Goal: Information Seeking & Learning: Learn about a topic

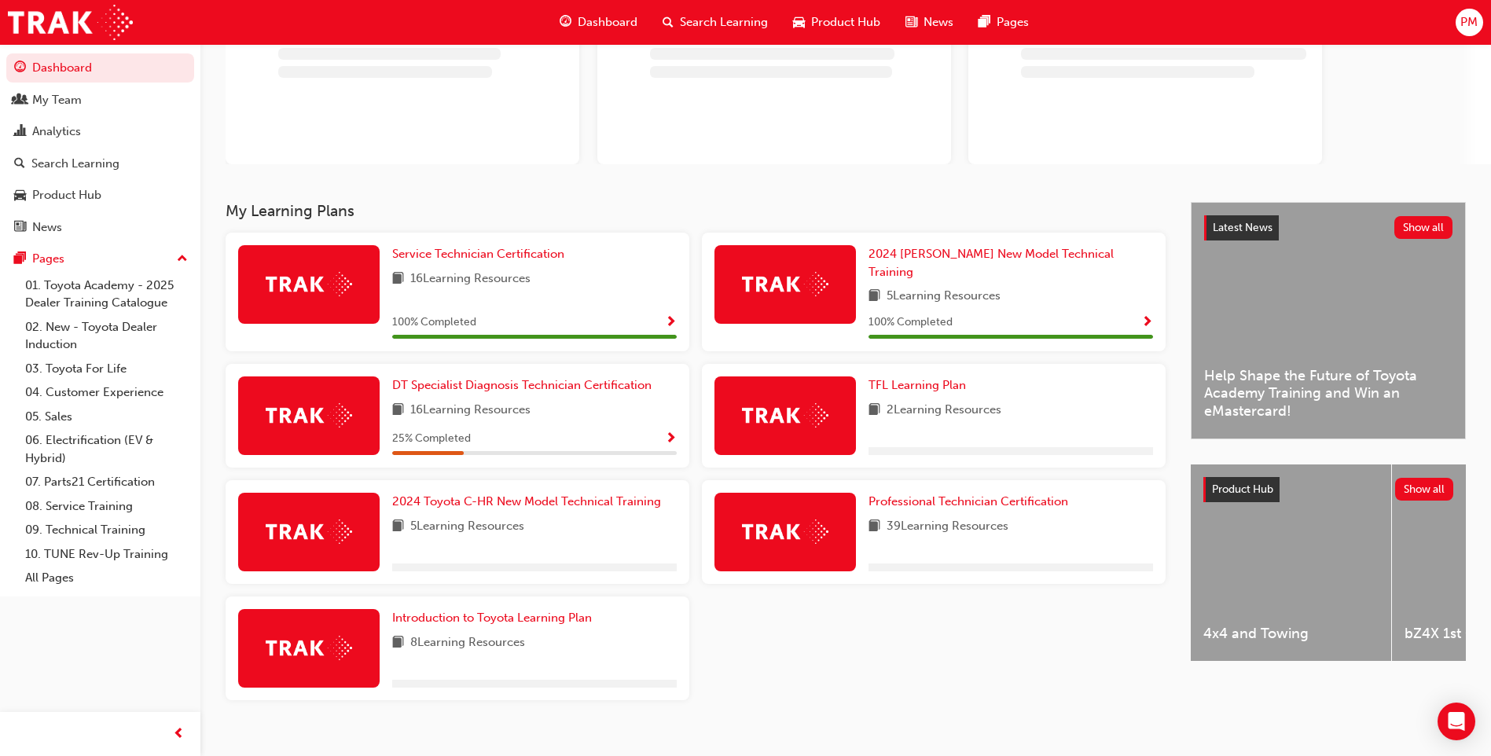
scroll to position [149, 0]
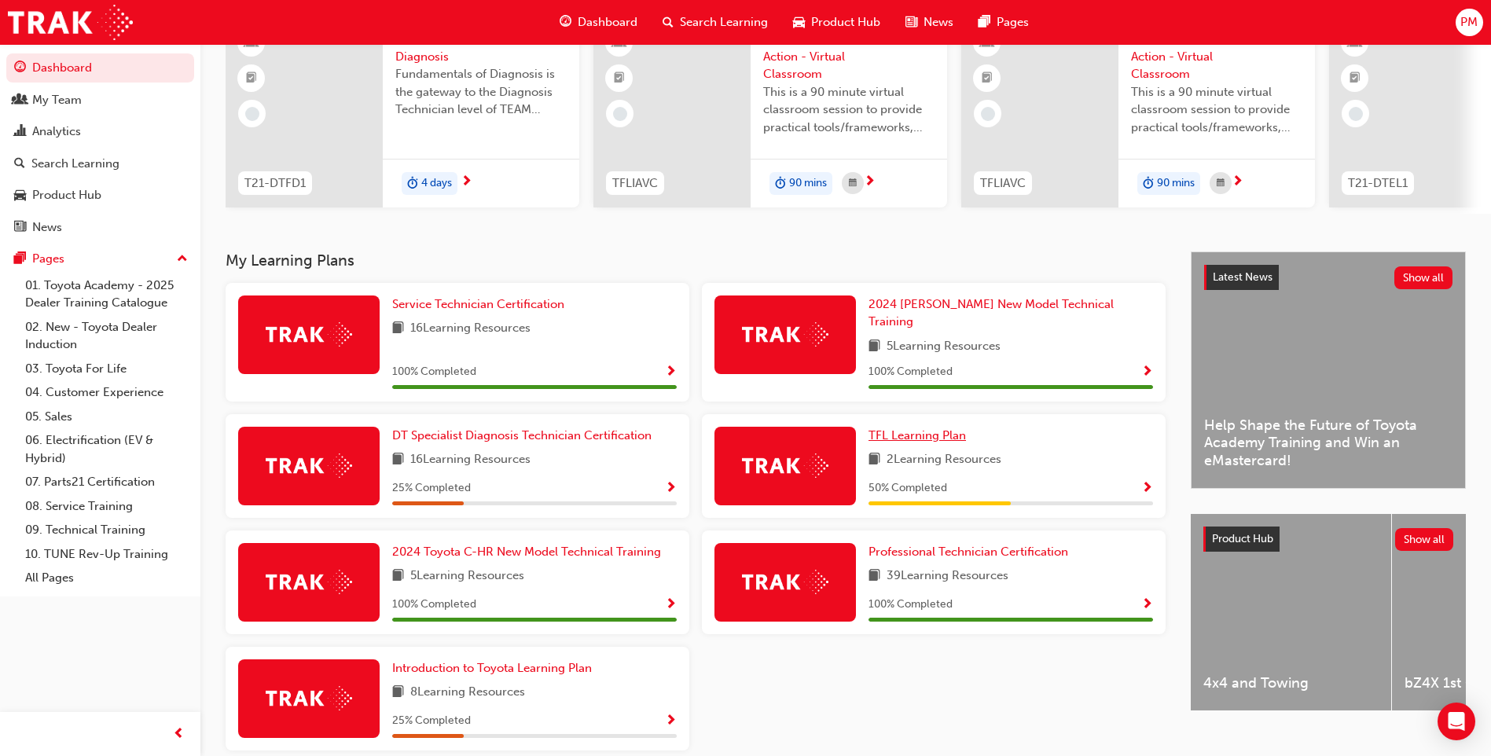
click at [916, 428] on span "TFL Learning Plan" at bounding box center [916, 435] width 97 height 14
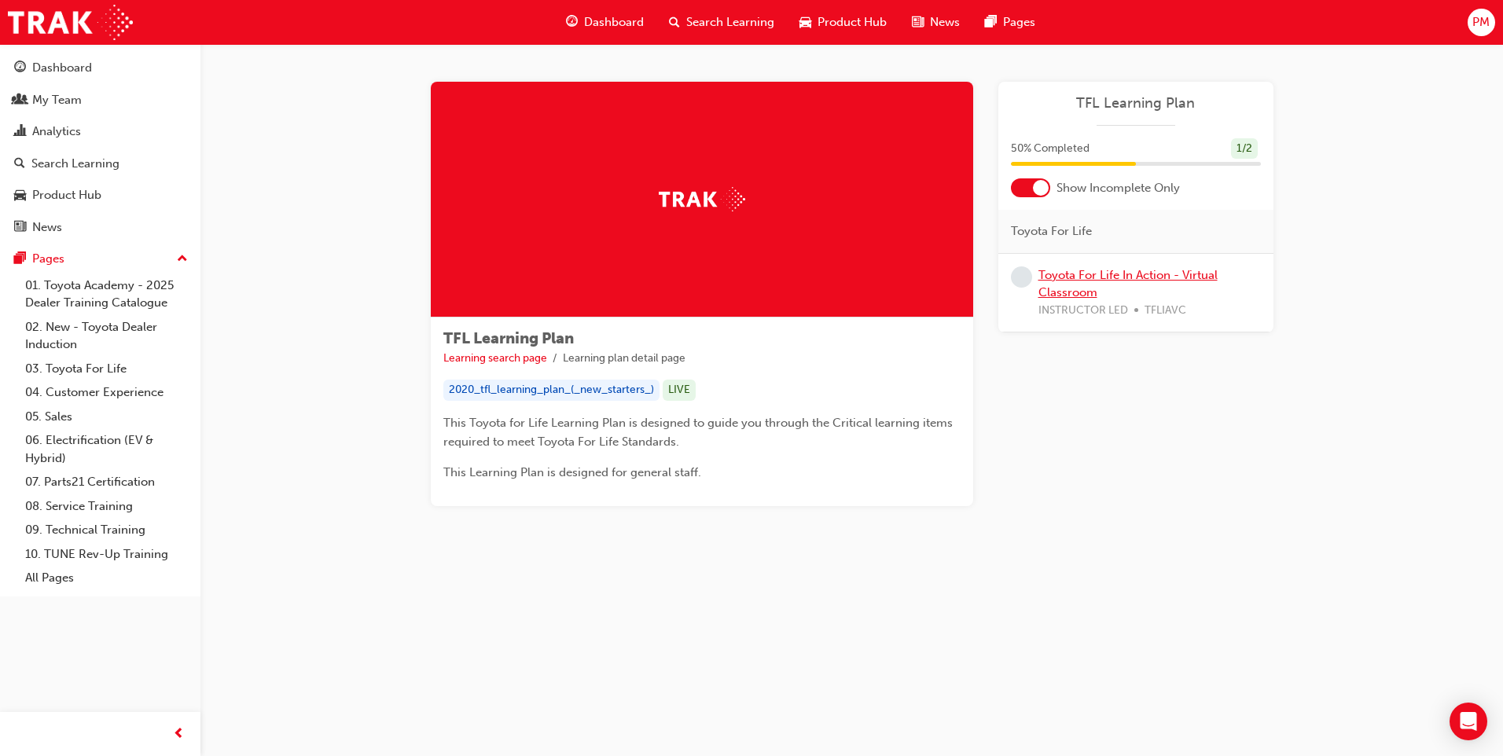
click at [1069, 275] on link "Toyota For Life In Action - Virtual Classroom" at bounding box center [1127, 284] width 179 height 32
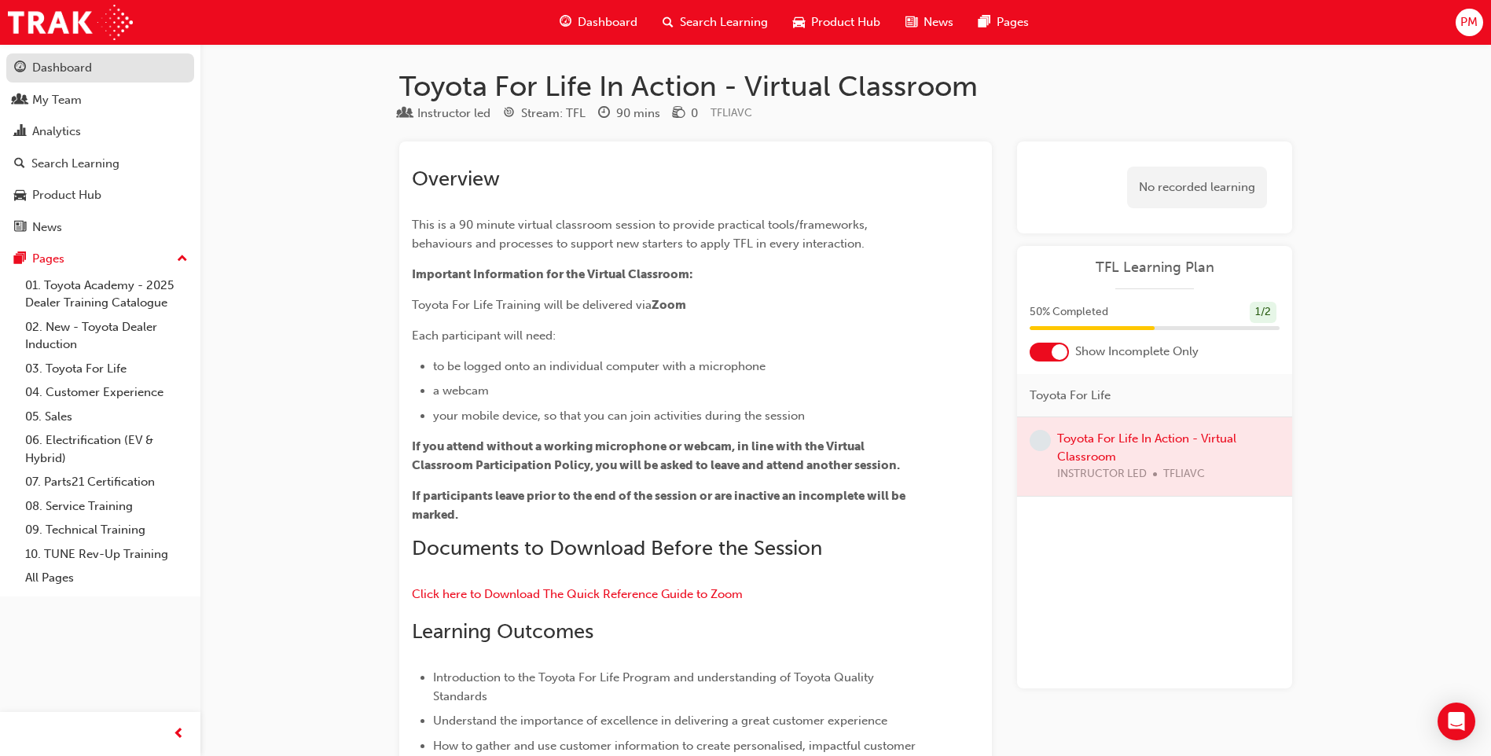
click at [39, 69] on div "Dashboard" at bounding box center [62, 68] width 60 height 18
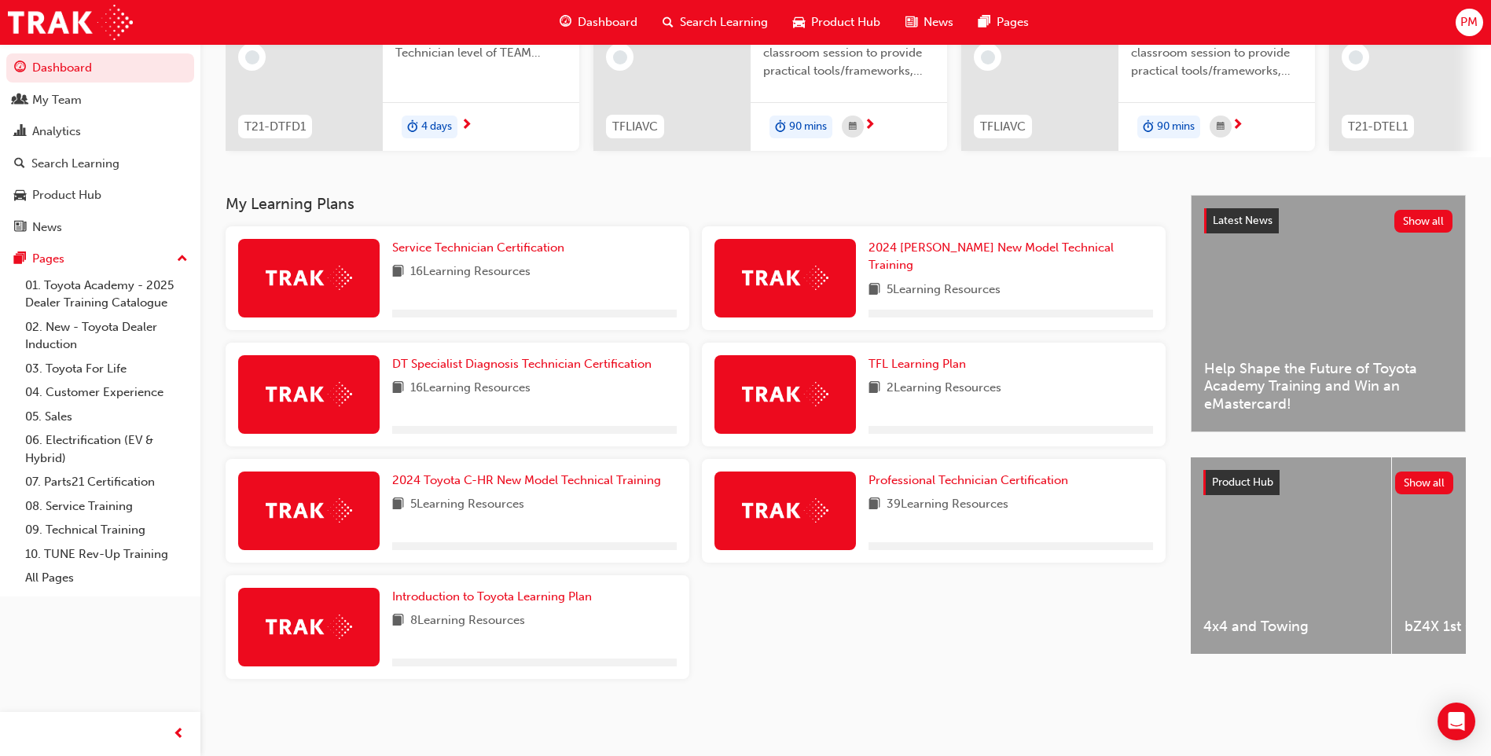
scroll to position [211, 0]
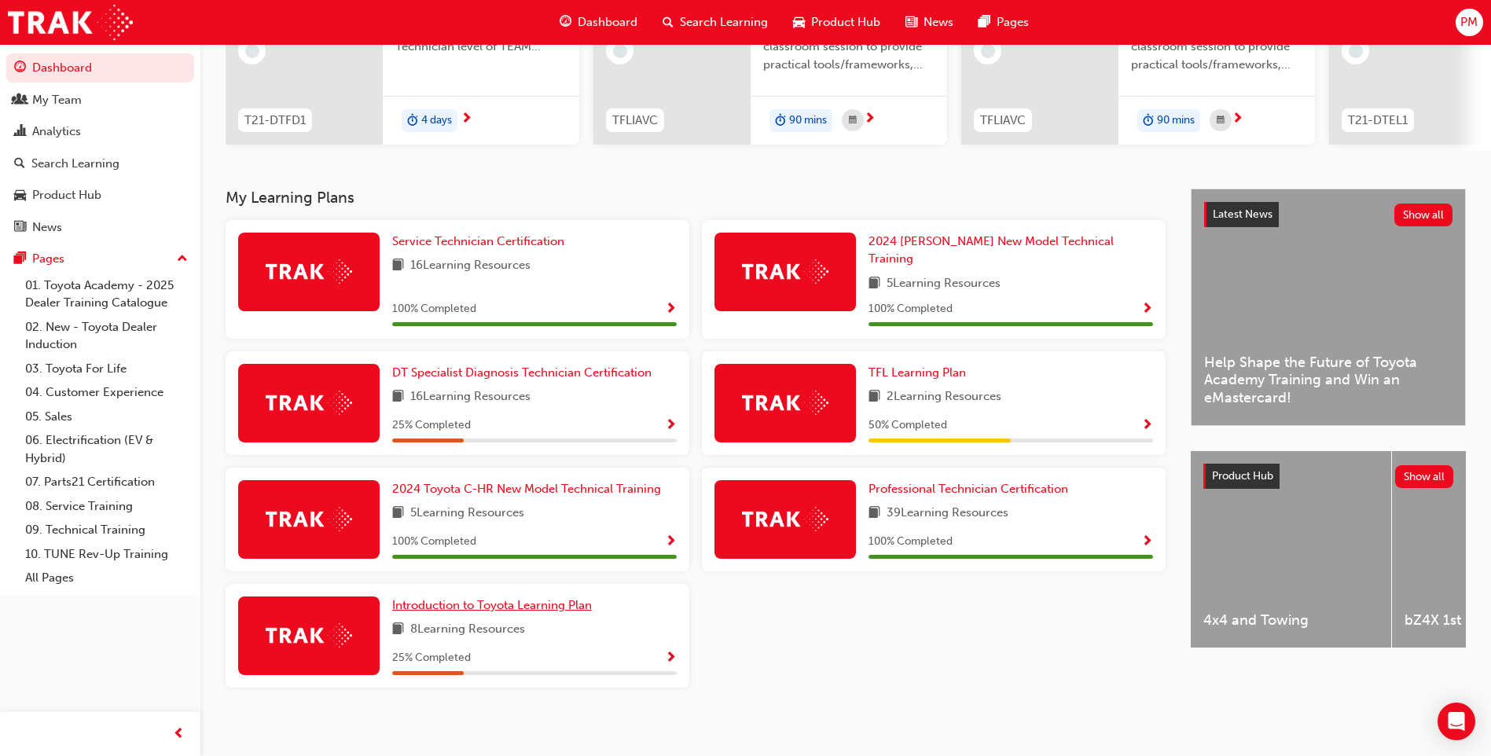
click at [464, 598] on span "Introduction to Toyota Learning Plan" at bounding box center [492, 605] width 200 height 14
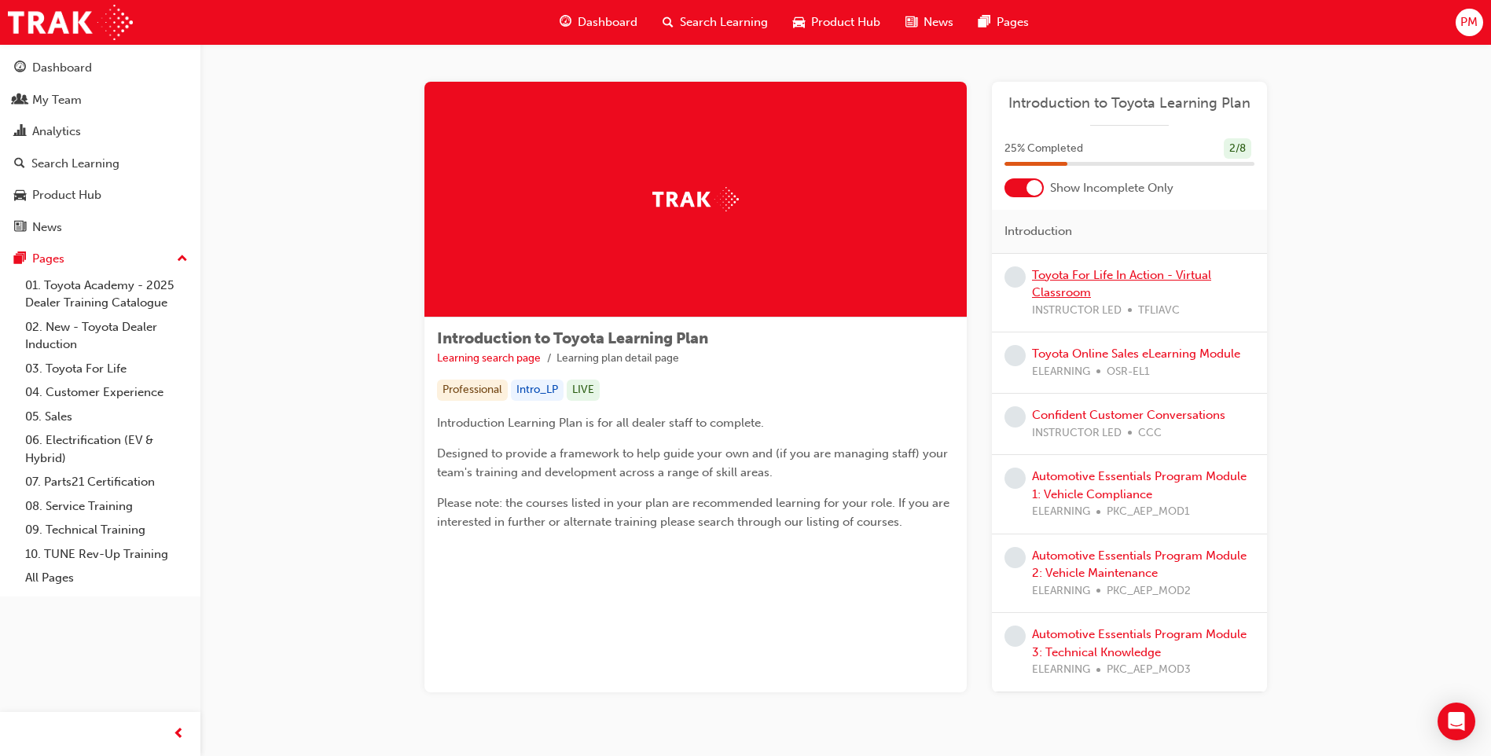
click at [1073, 280] on link "Toyota For Life In Action - Virtual Classroom" at bounding box center [1121, 284] width 179 height 32
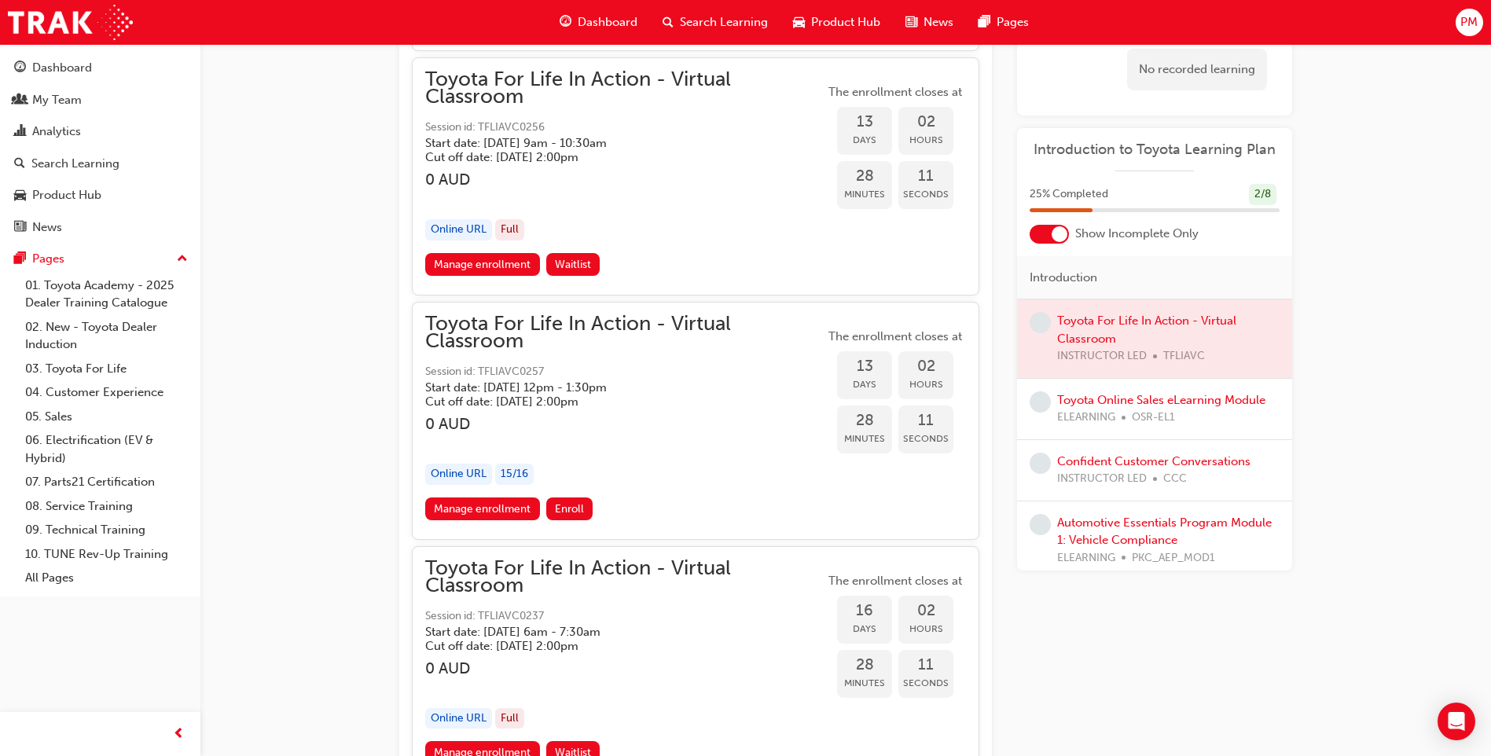
scroll to position [7297, 0]
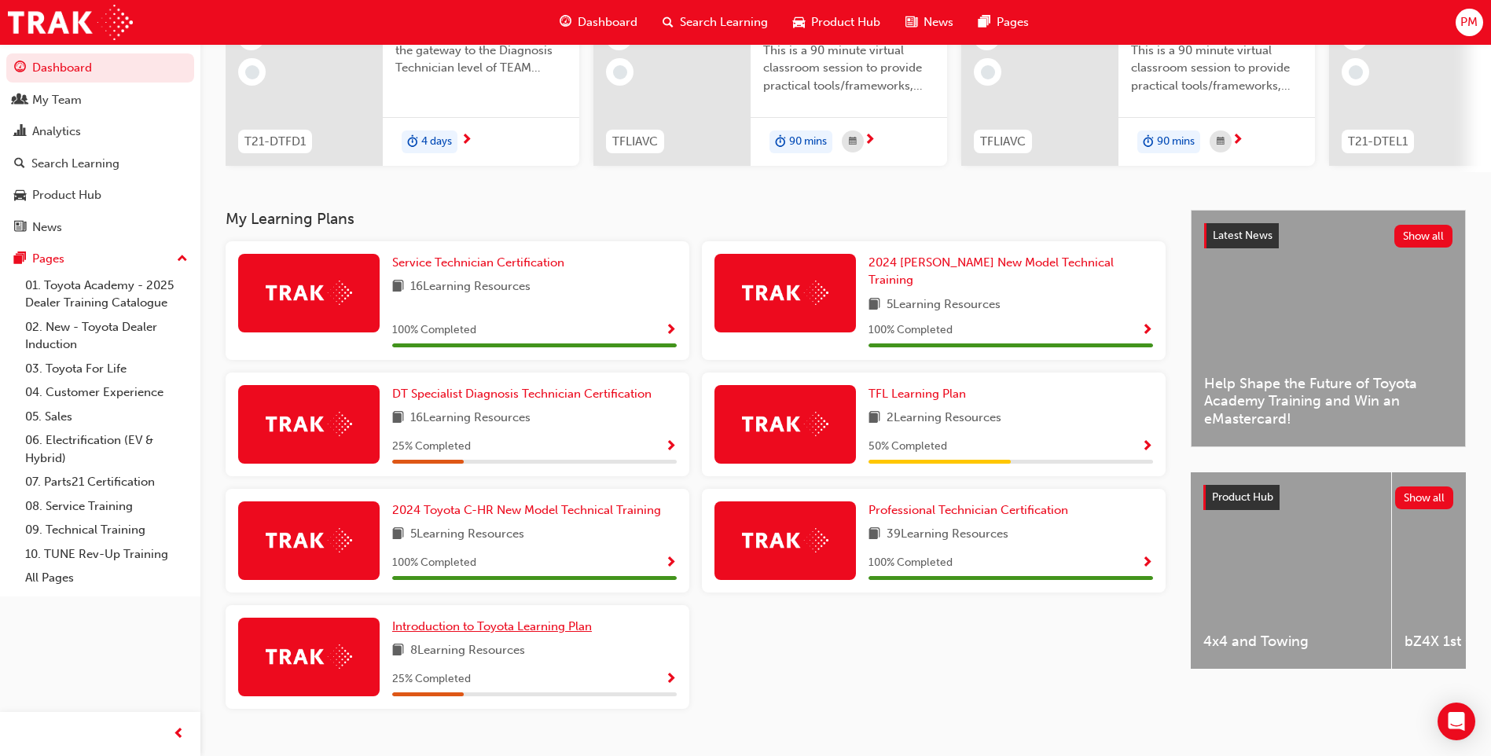
scroll to position [211, 0]
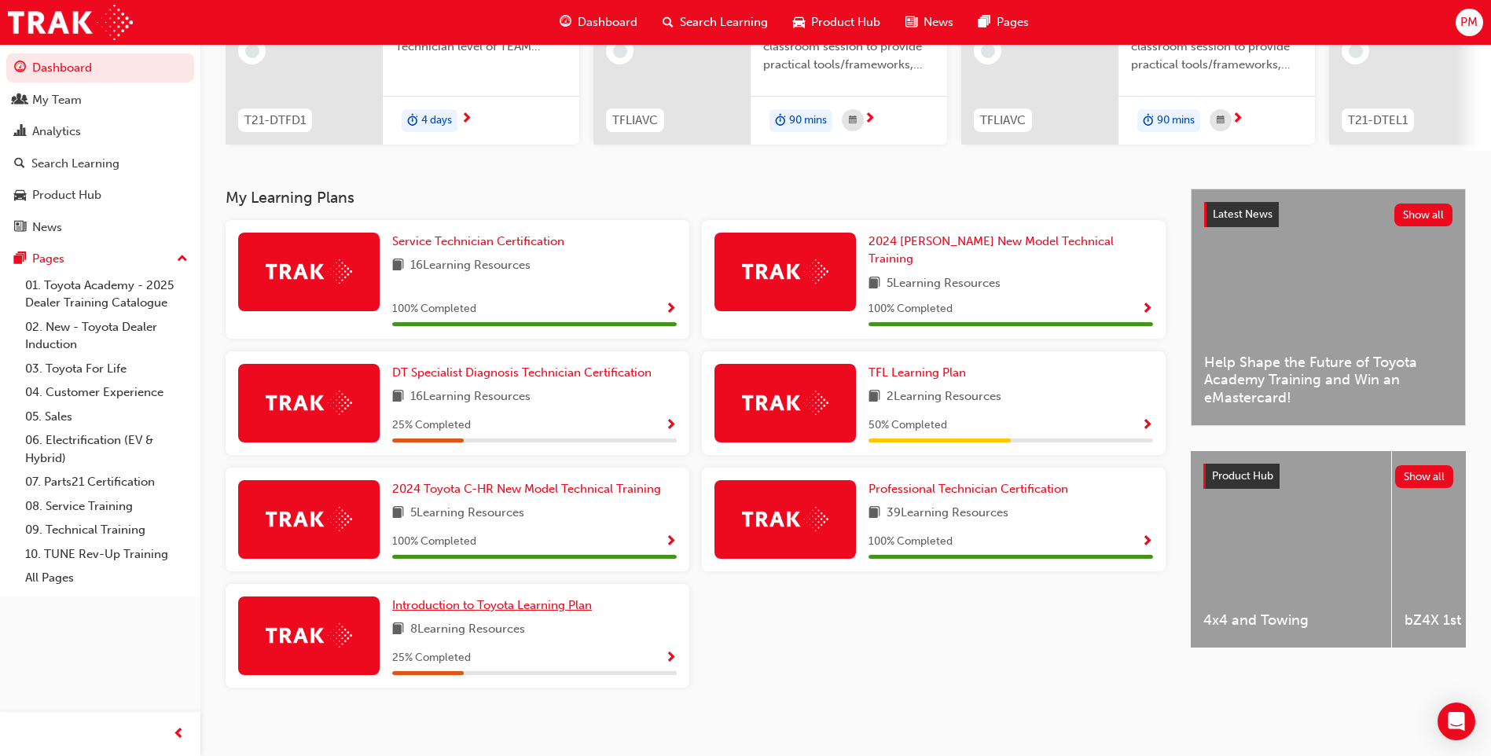
click at [461, 598] on span "Introduction to Toyota Learning Plan" at bounding box center [492, 605] width 200 height 14
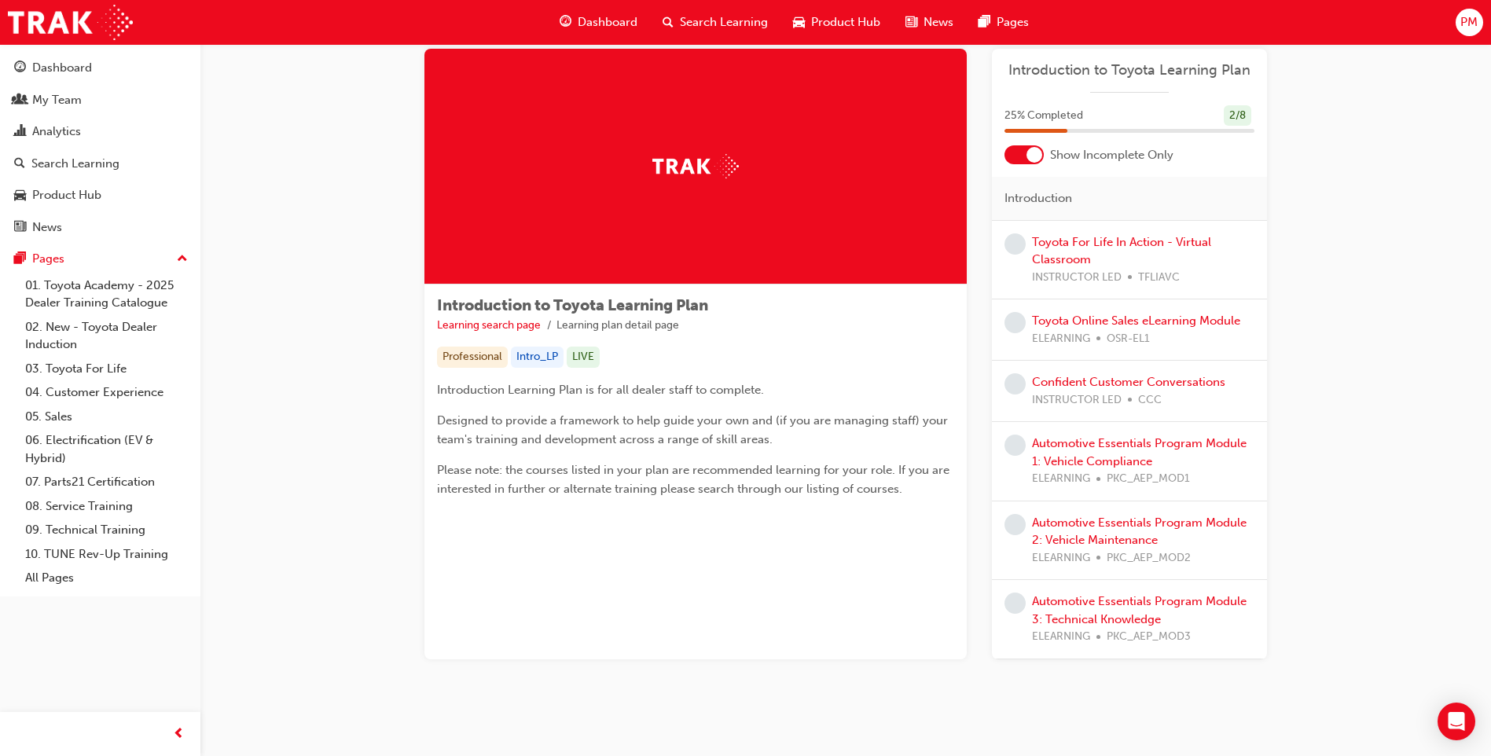
scroll to position [51, 0]
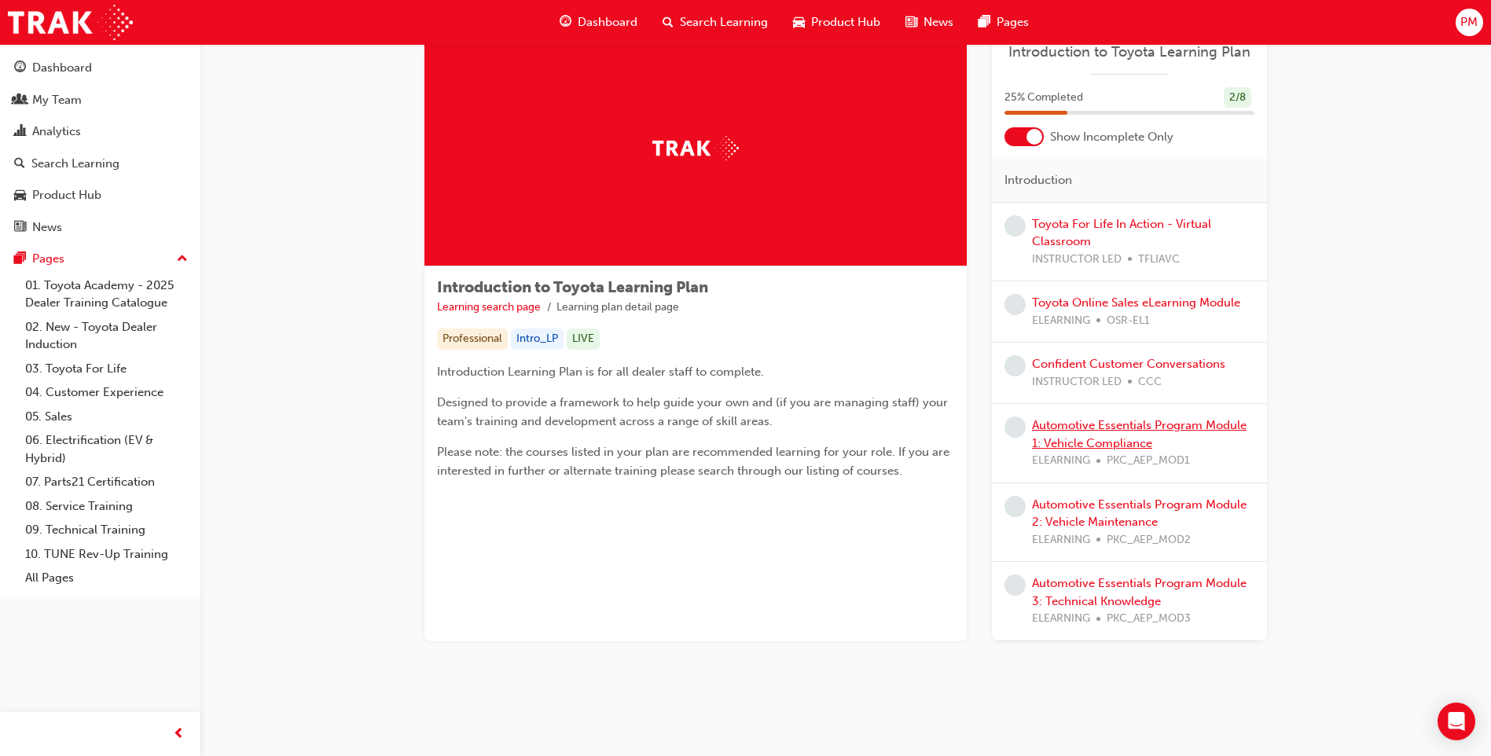
click at [1069, 427] on link "Automotive Essentials Program Module 1: Vehicle Compliance" at bounding box center [1139, 434] width 215 height 32
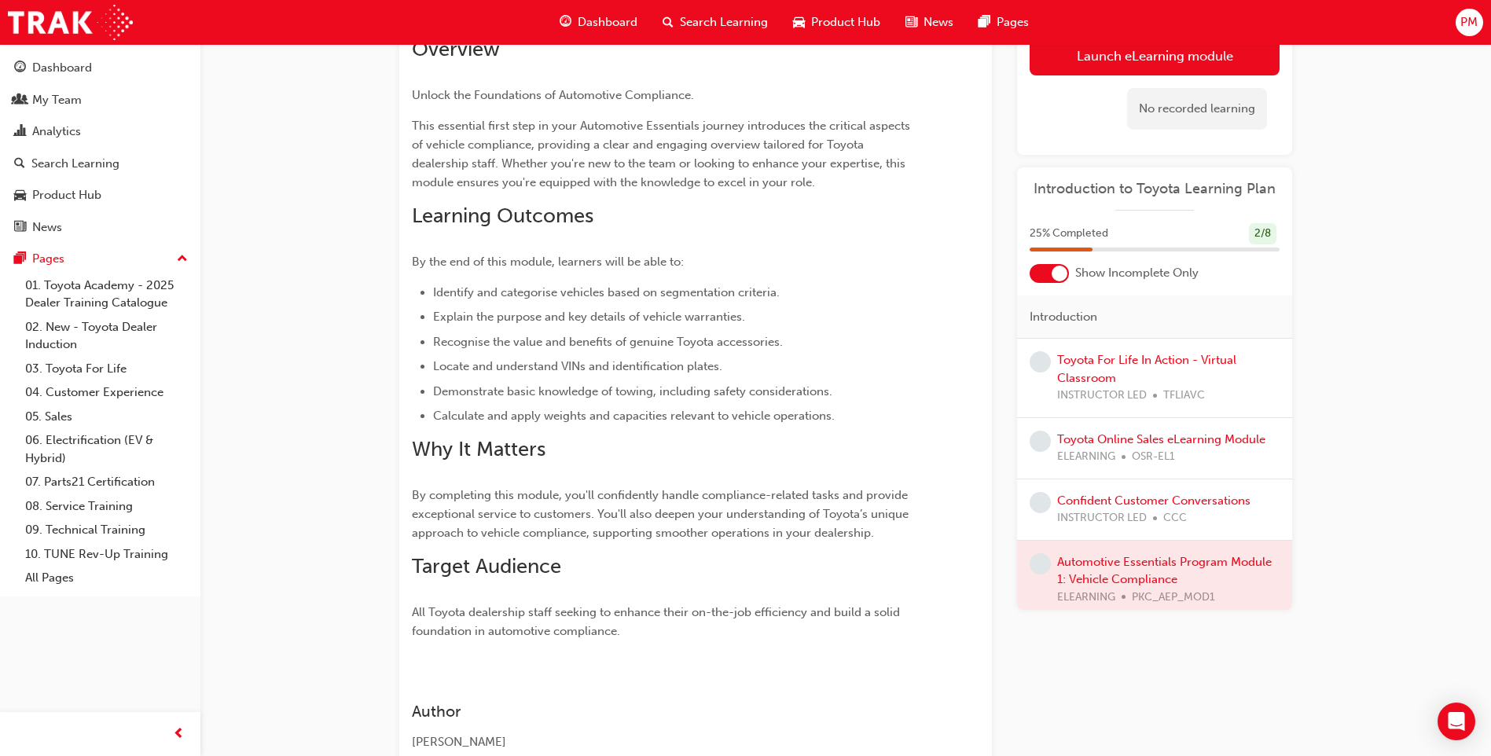
scroll to position [157, 0]
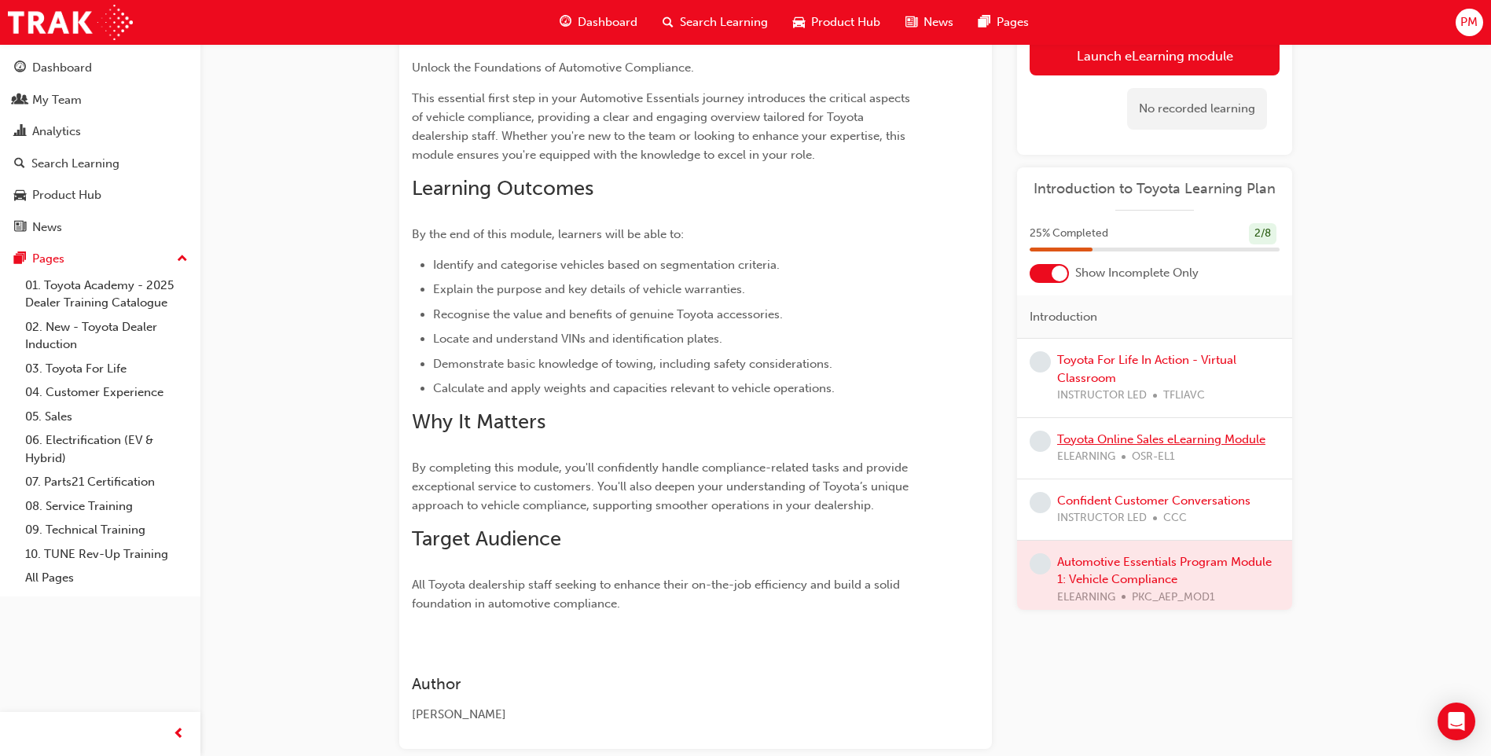
click at [1103, 442] on link "Toyota Online Sales eLearning Module" at bounding box center [1161, 439] width 208 height 14
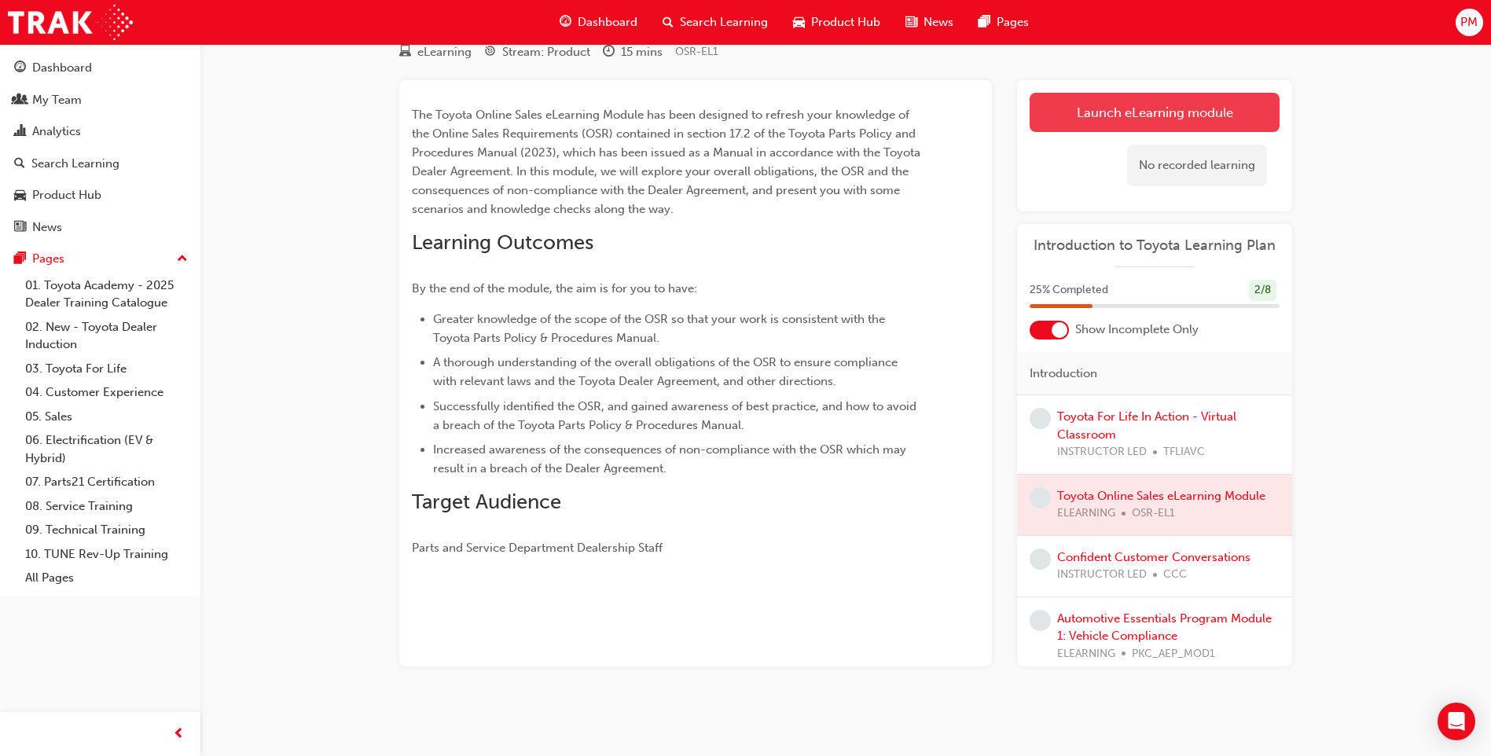
click at [1139, 106] on link "Launch eLearning module" at bounding box center [1154, 112] width 250 height 39
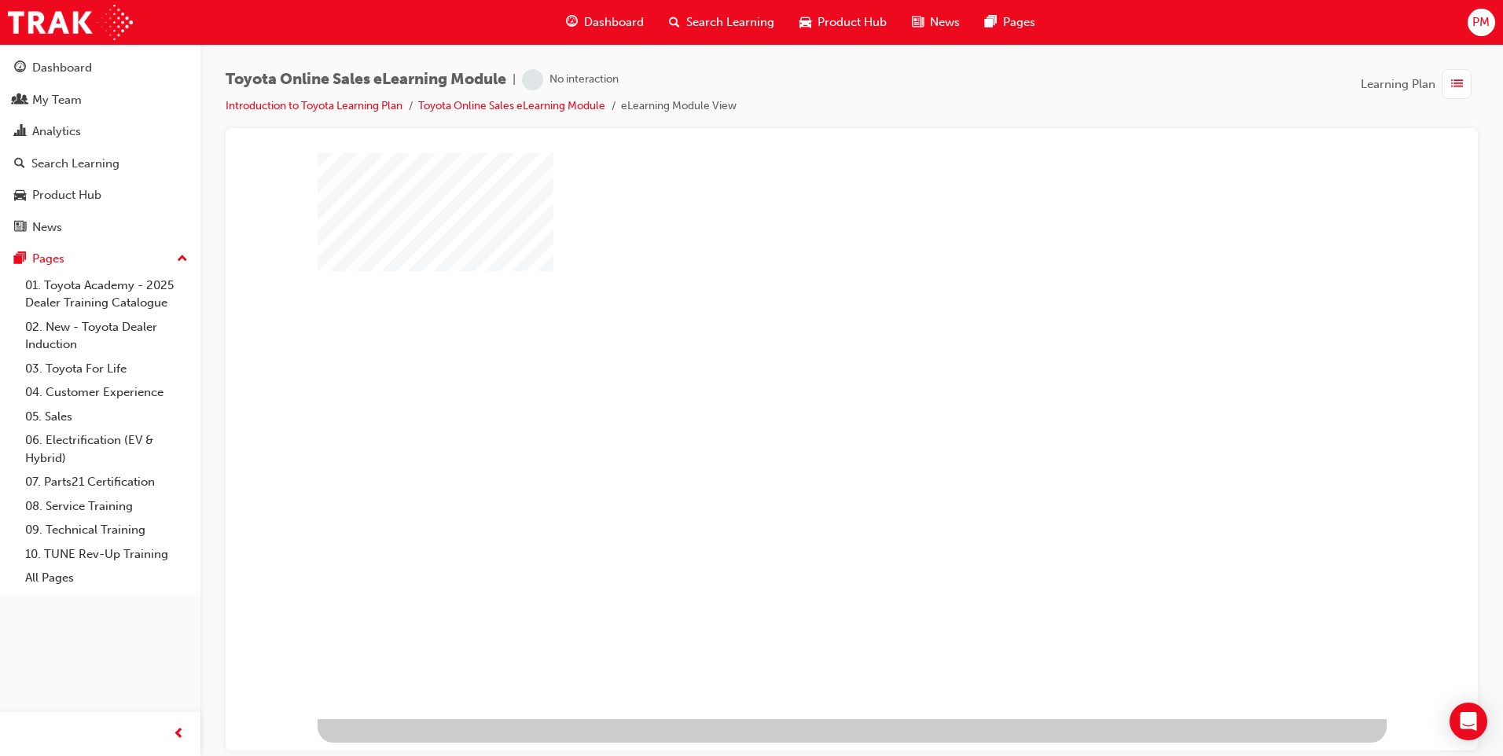
click at [806, 390] on div "play" at bounding box center [806, 390] width 0 height 0
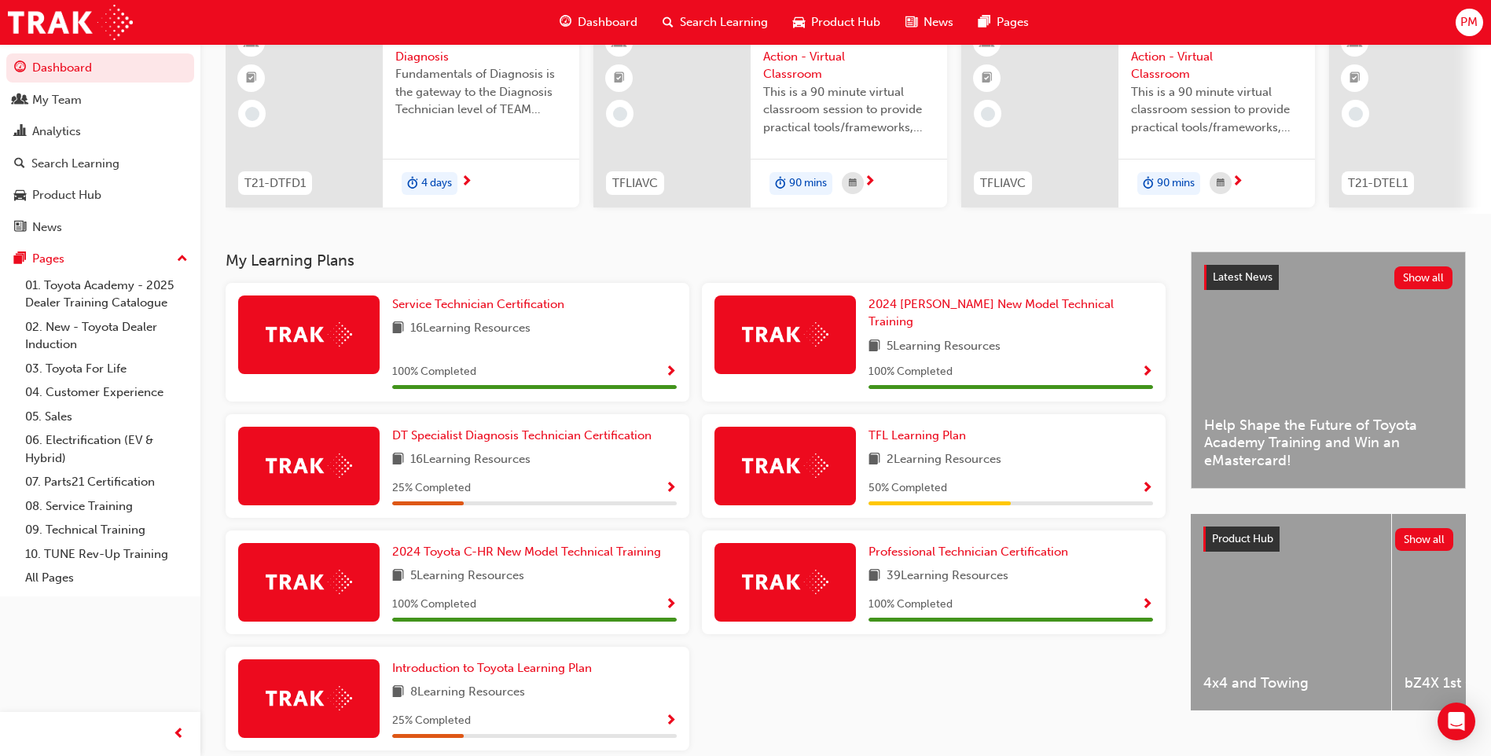
scroll to position [211, 0]
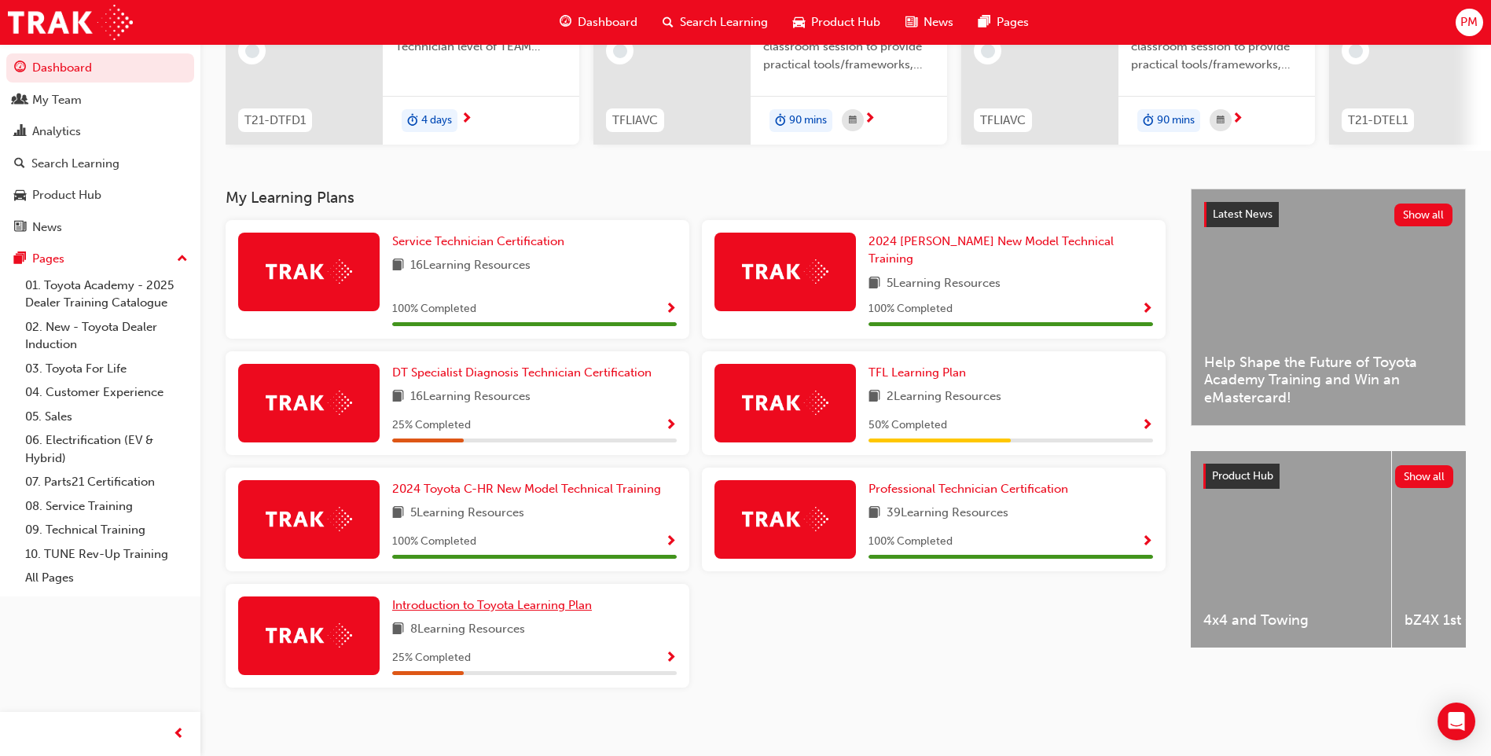
click at [486, 601] on span "Introduction to Toyota Learning Plan" at bounding box center [492, 605] width 200 height 14
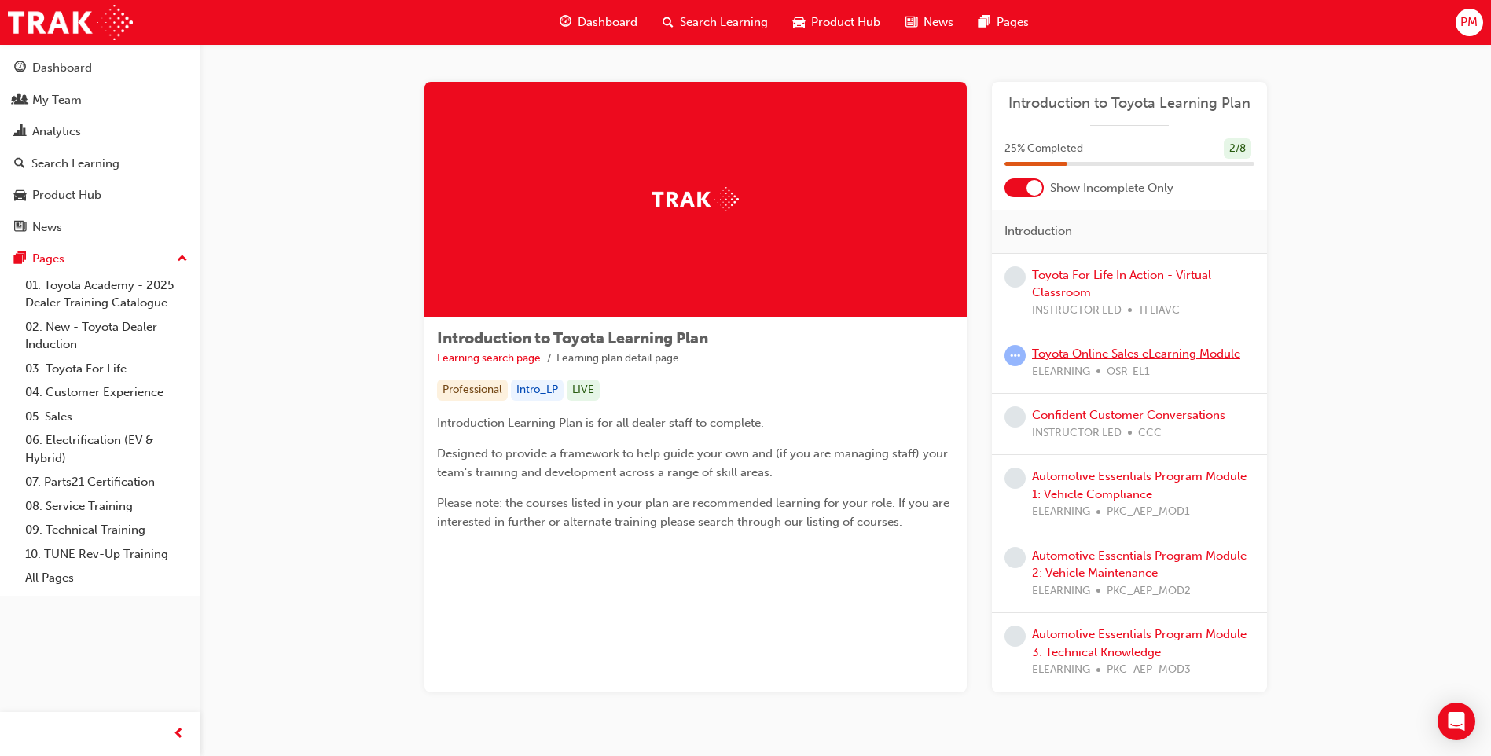
click at [1063, 358] on link "Toyota Online Sales eLearning Module" at bounding box center [1136, 354] width 208 height 14
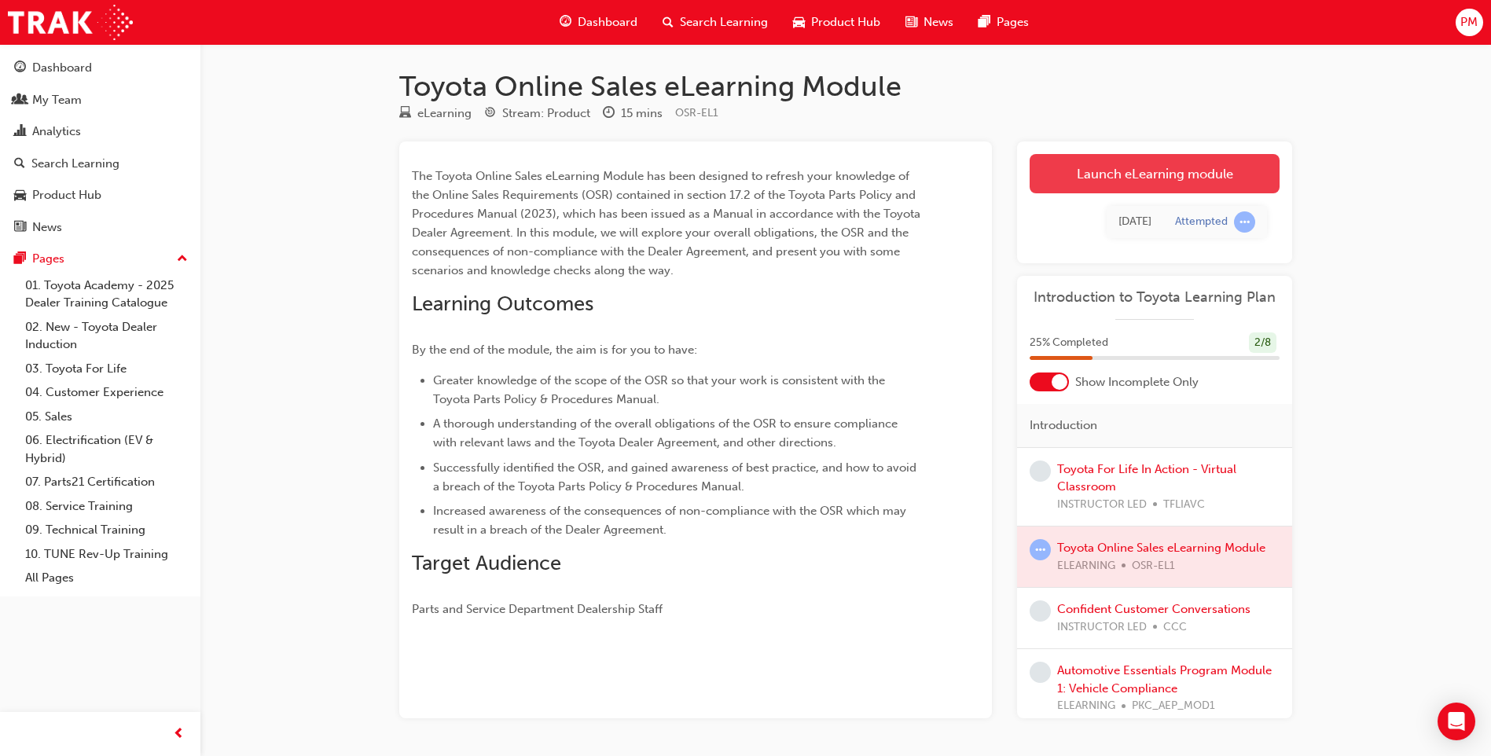
click at [1108, 169] on link "Launch eLearning module" at bounding box center [1154, 173] width 250 height 39
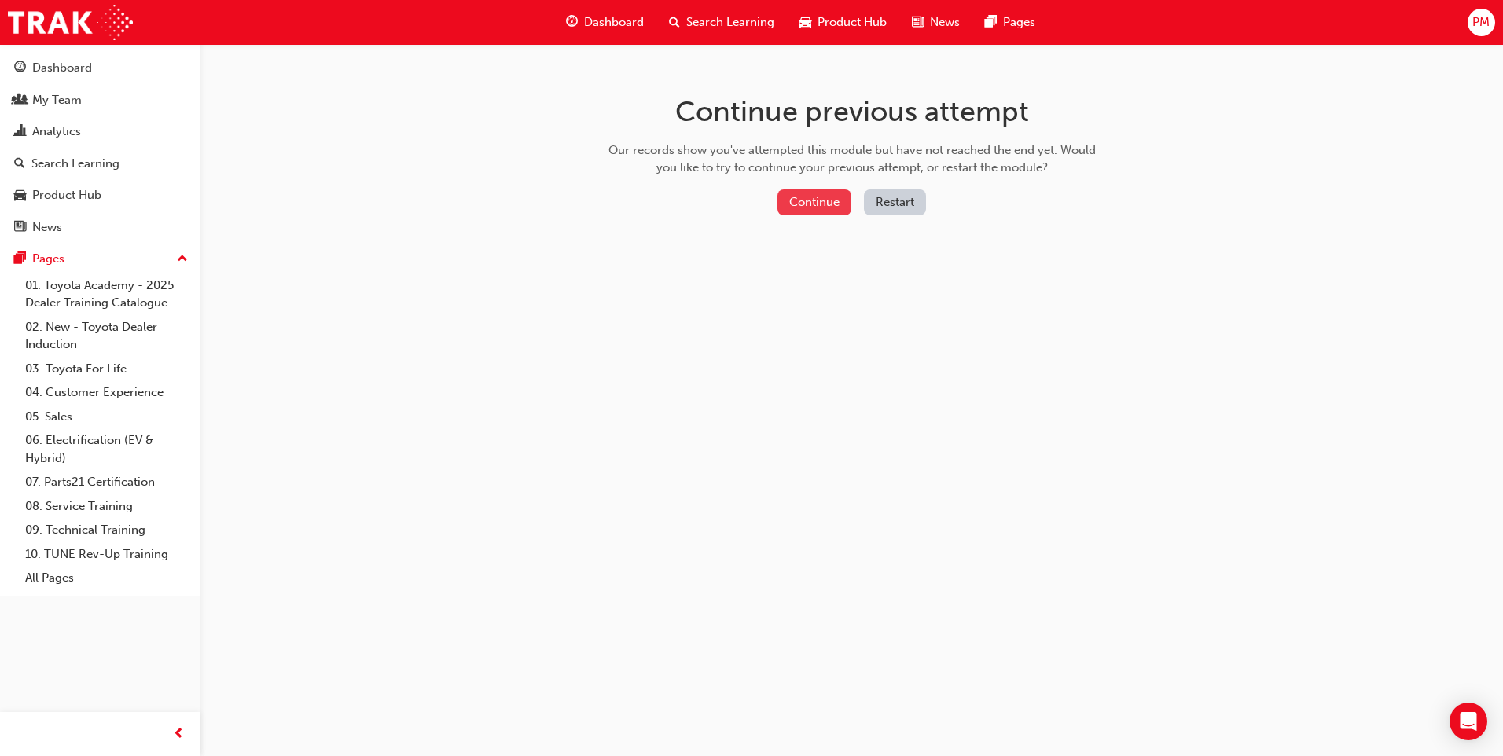
click at [820, 197] on button "Continue" at bounding box center [814, 202] width 74 height 26
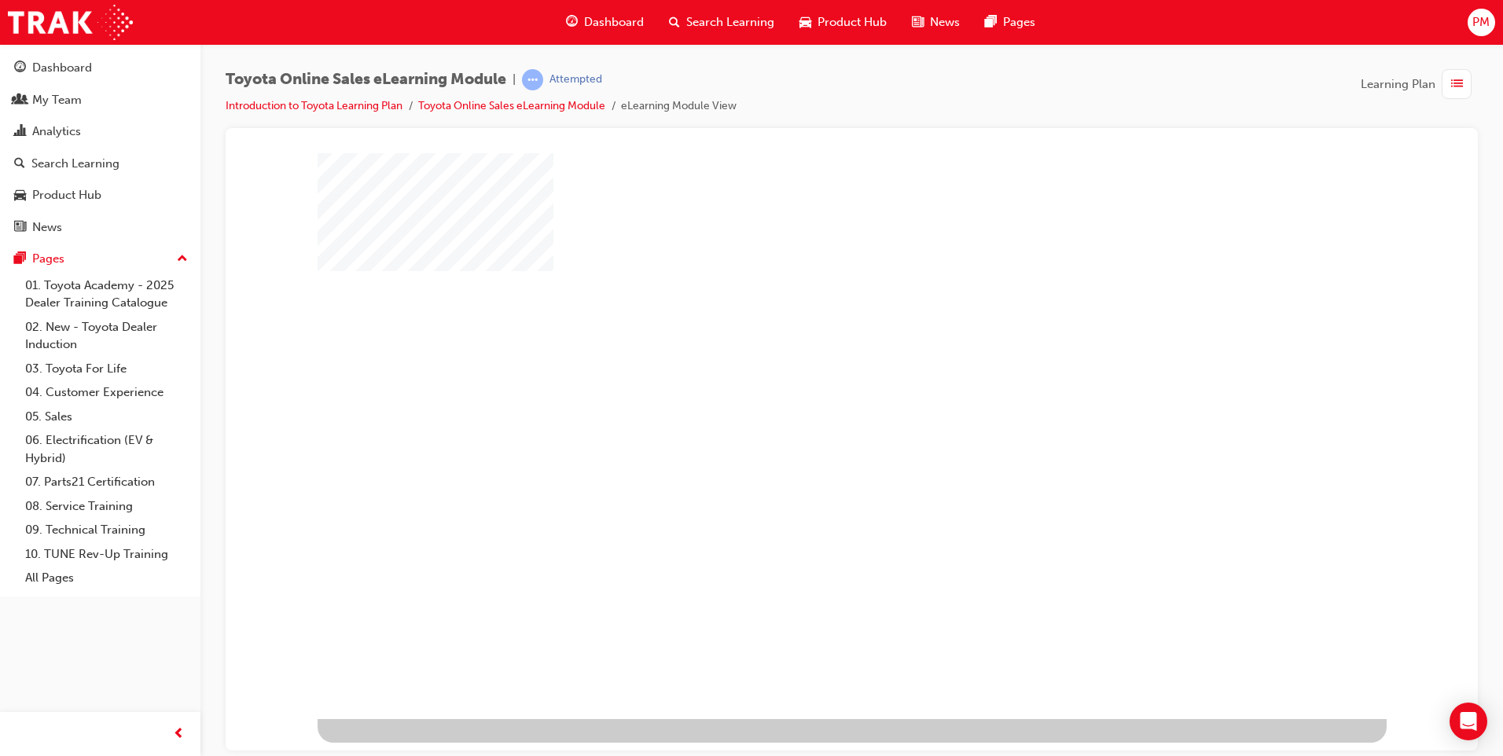
click at [806, 390] on div "play" at bounding box center [806, 390] width 0 height 0
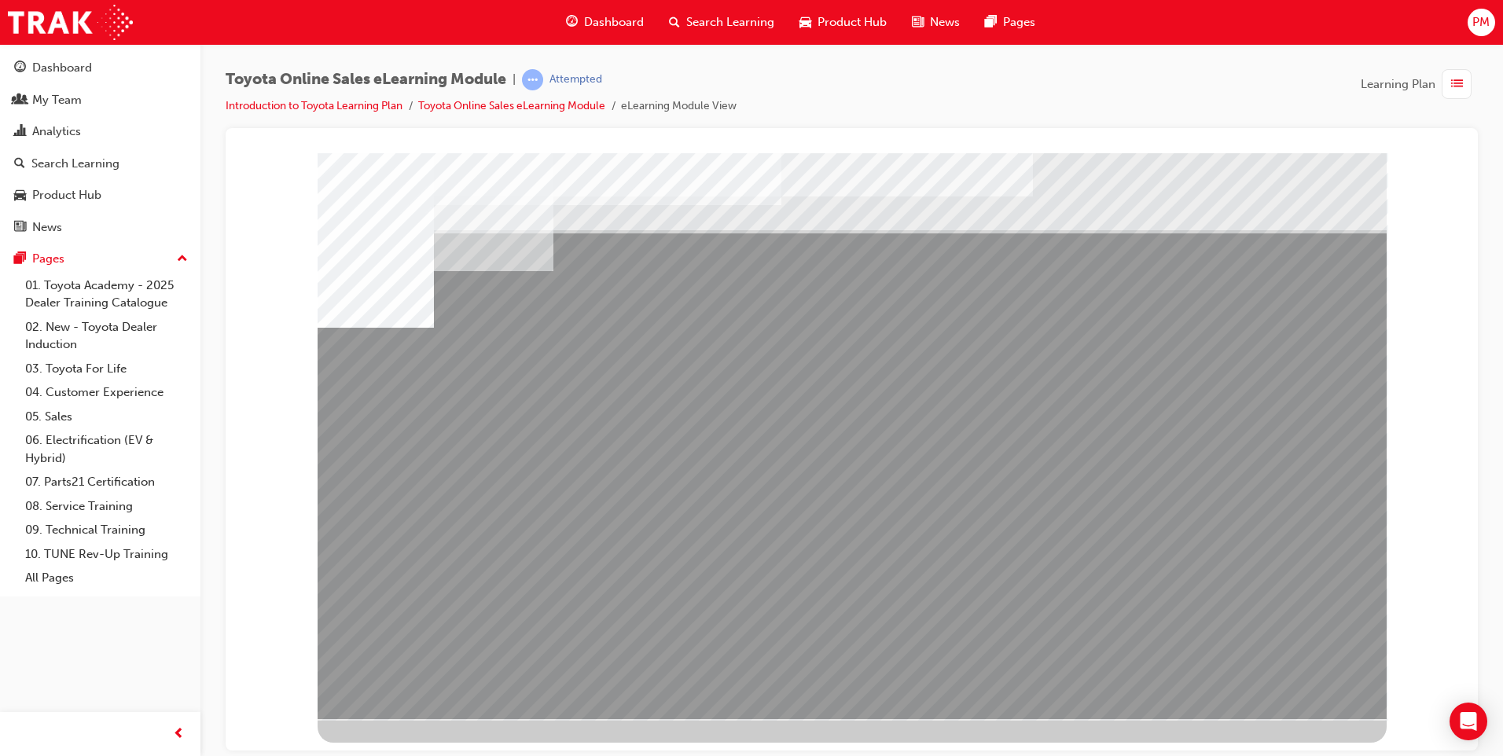
drag, startPoint x: 671, startPoint y: 567, endPoint x: 685, endPoint y: 562, distance: 15.2
drag, startPoint x: 762, startPoint y: 559, endPoint x: 789, endPoint y: 563, distance: 27.8
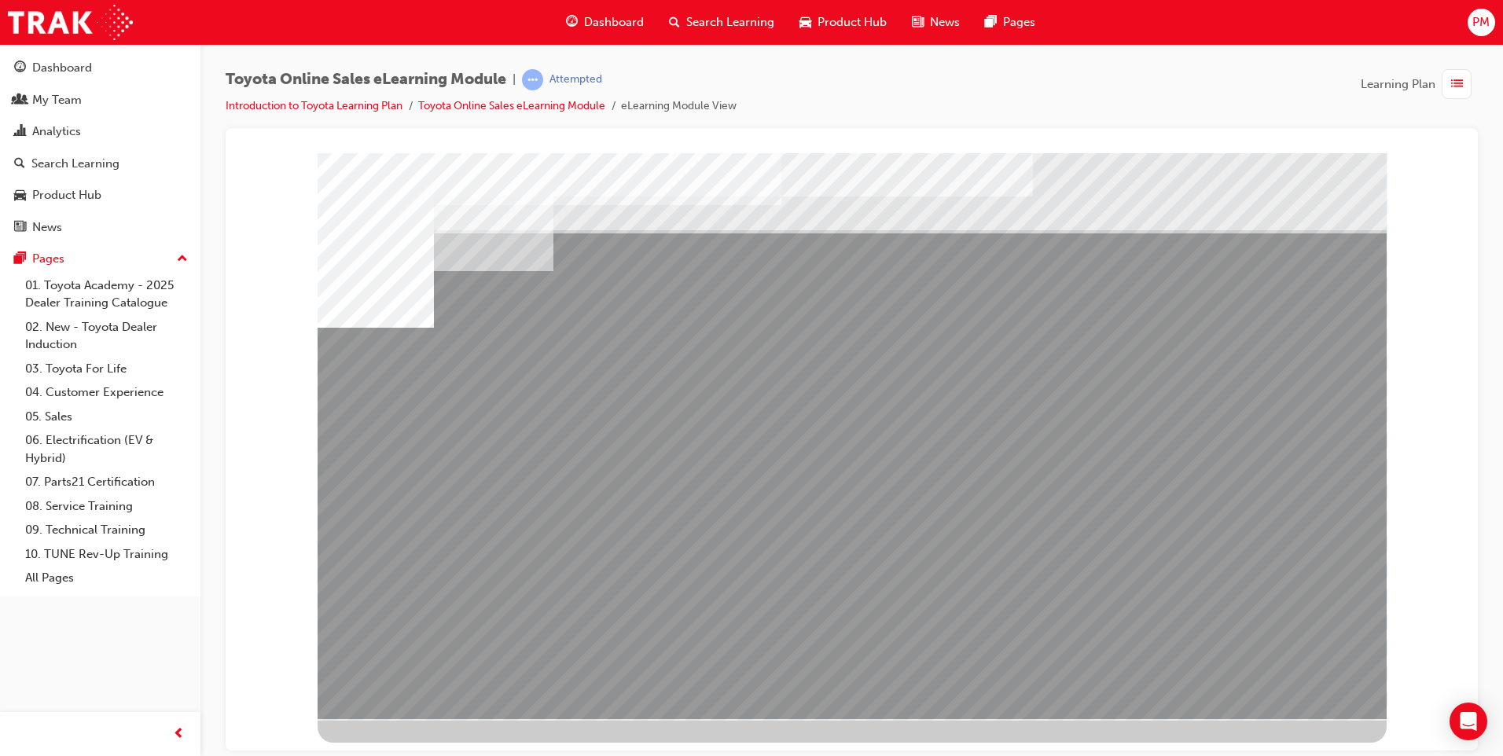
drag, startPoint x: 1005, startPoint y: 556, endPoint x: 1038, endPoint y: 560, distance: 33.3
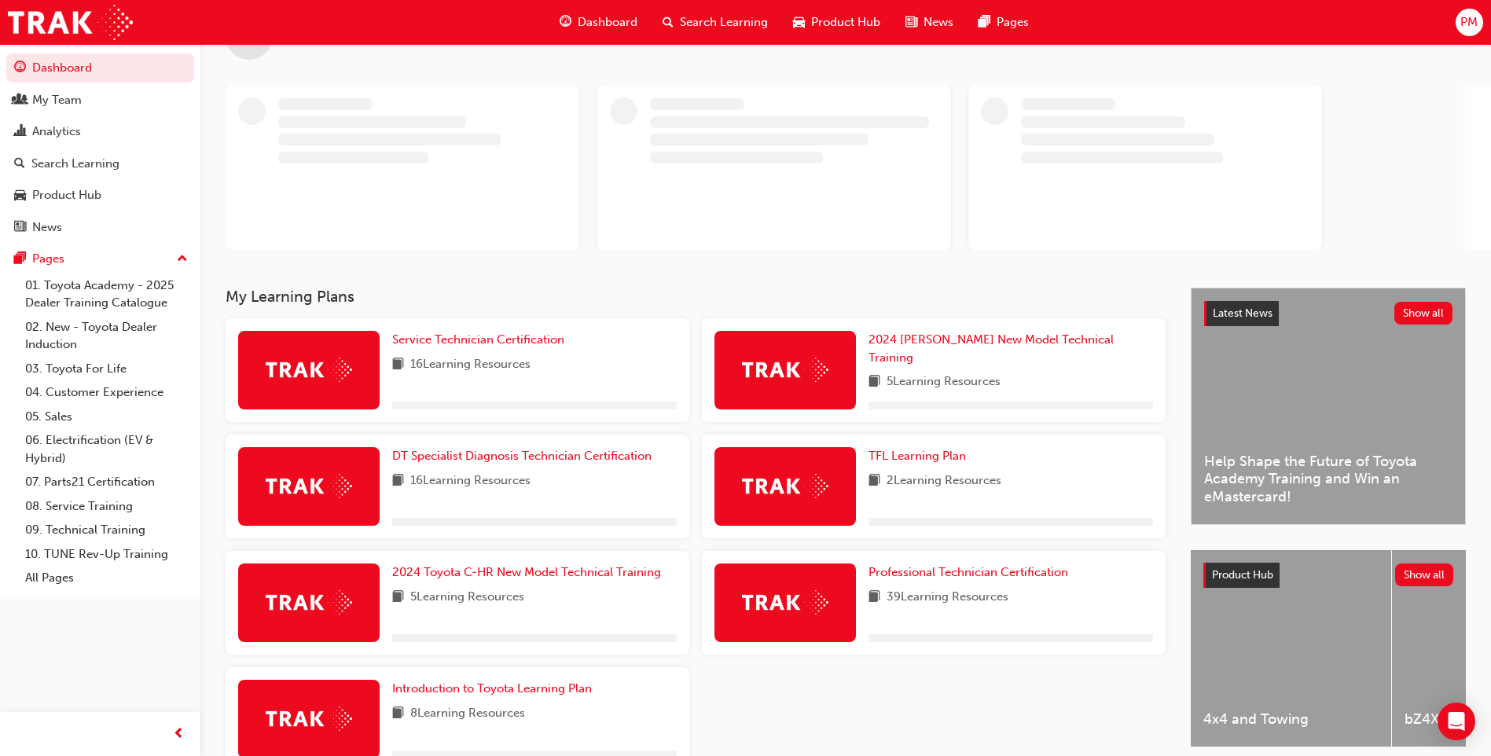
scroll to position [149, 0]
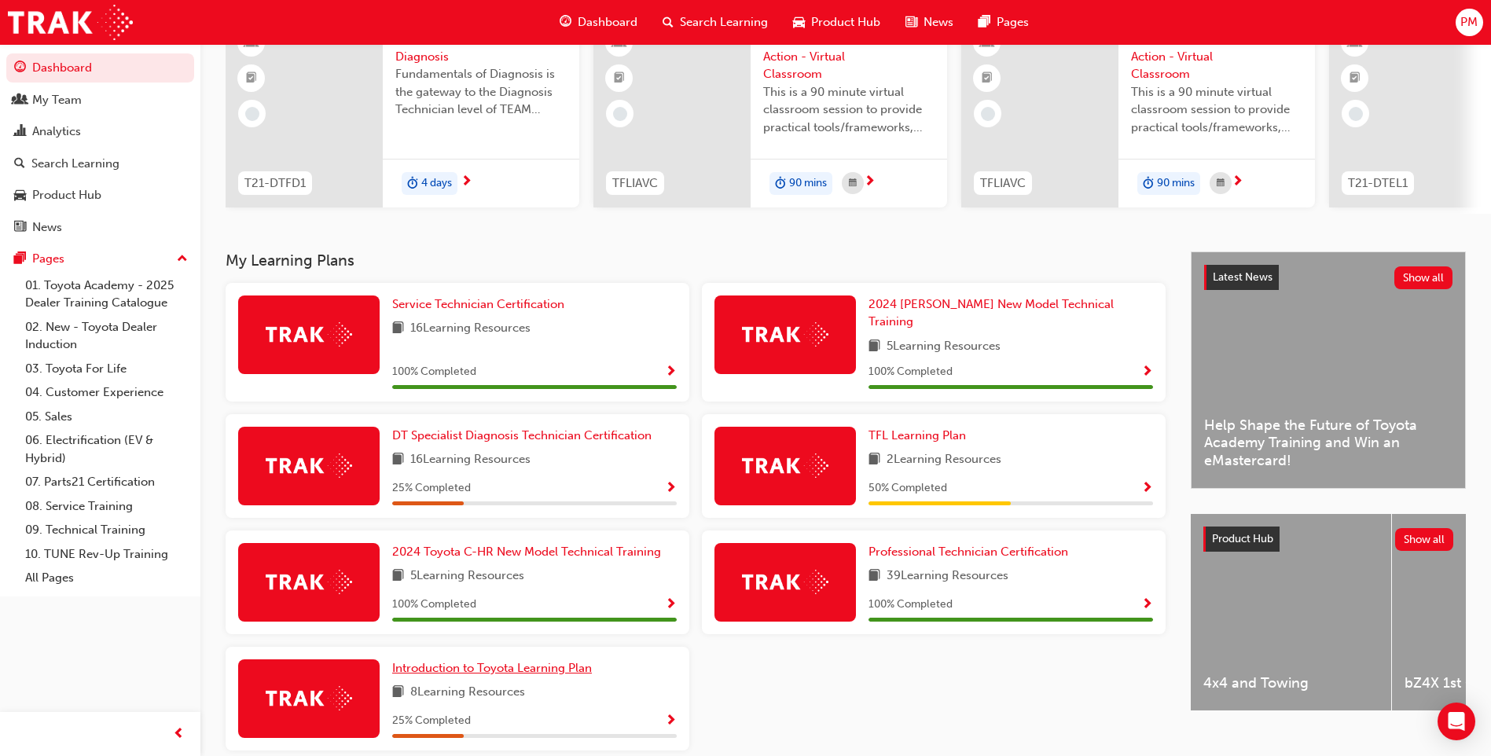
click at [443, 665] on span "Introduction to Toyota Learning Plan" at bounding box center [492, 668] width 200 height 14
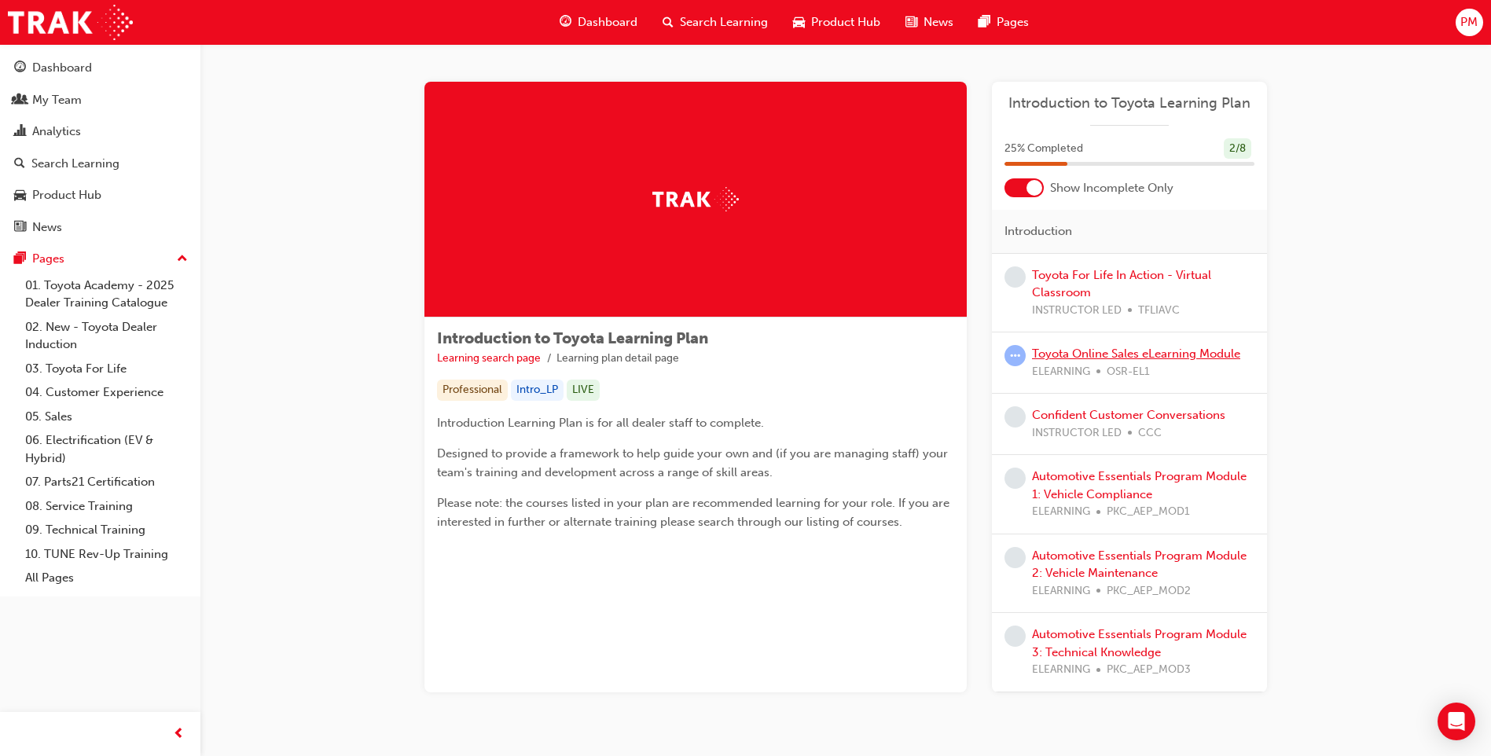
click at [1070, 353] on link "Toyota Online Sales eLearning Module" at bounding box center [1136, 354] width 208 height 14
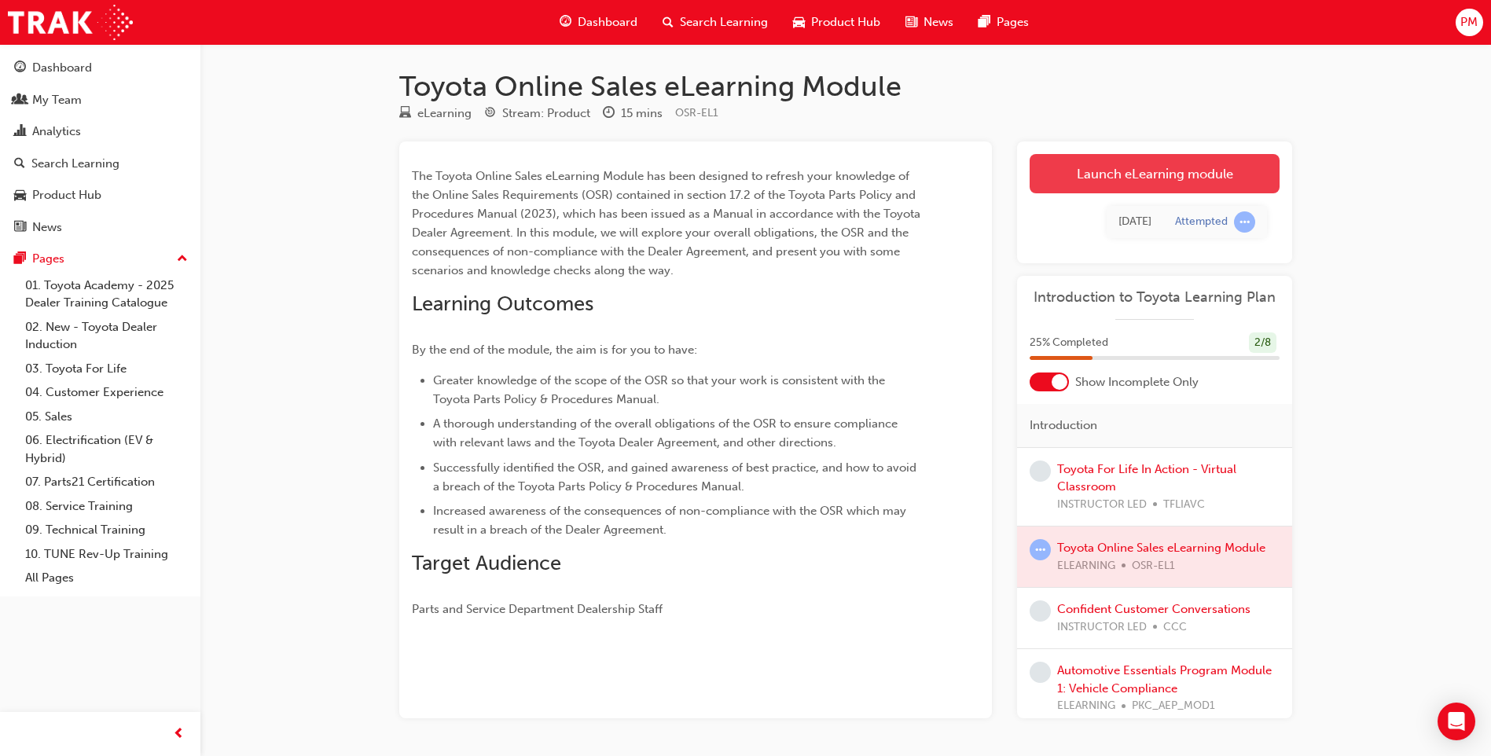
click at [1116, 183] on link "Launch eLearning module" at bounding box center [1154, 173] width 250 height 39
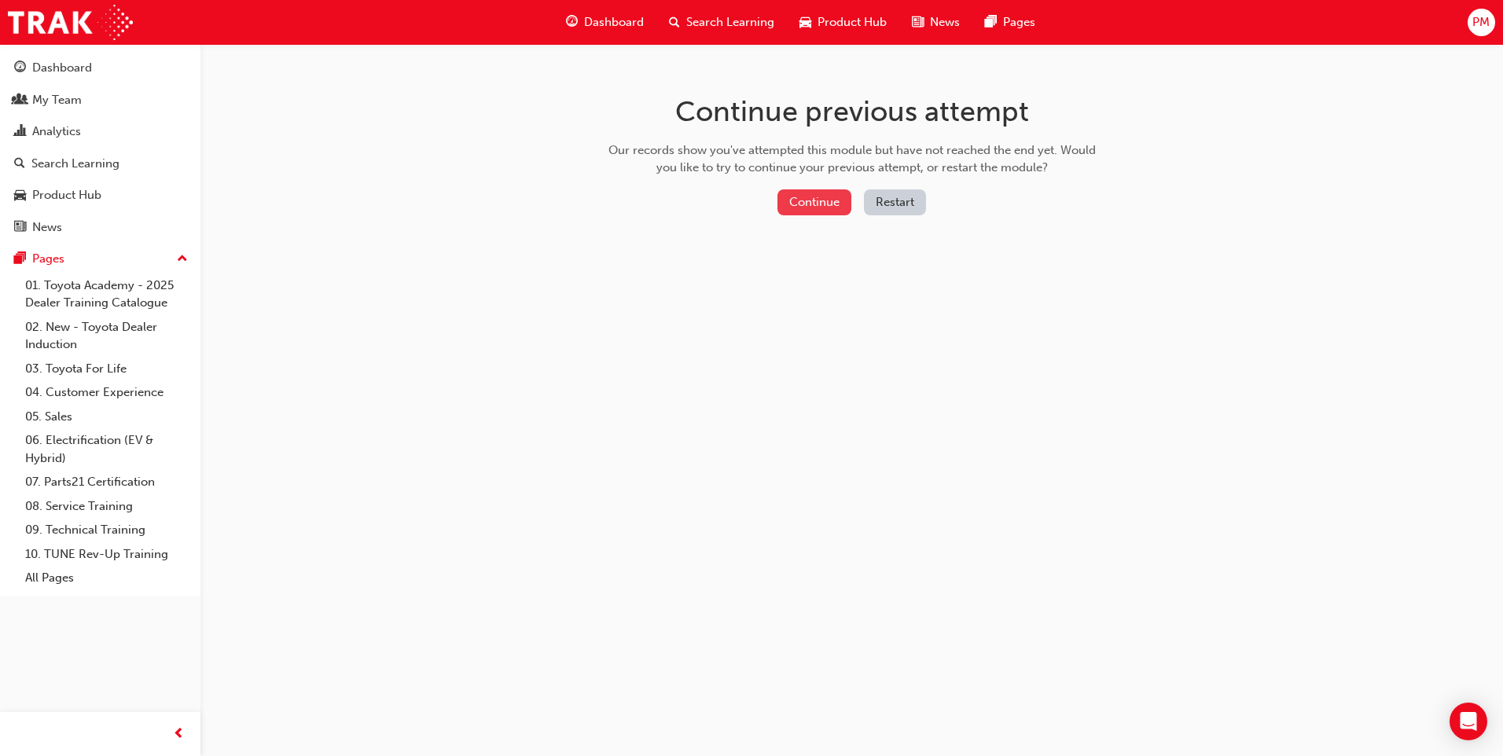
click at [793, 193] on button "Continue" at bounding box center [814, 202] width 74 height 26
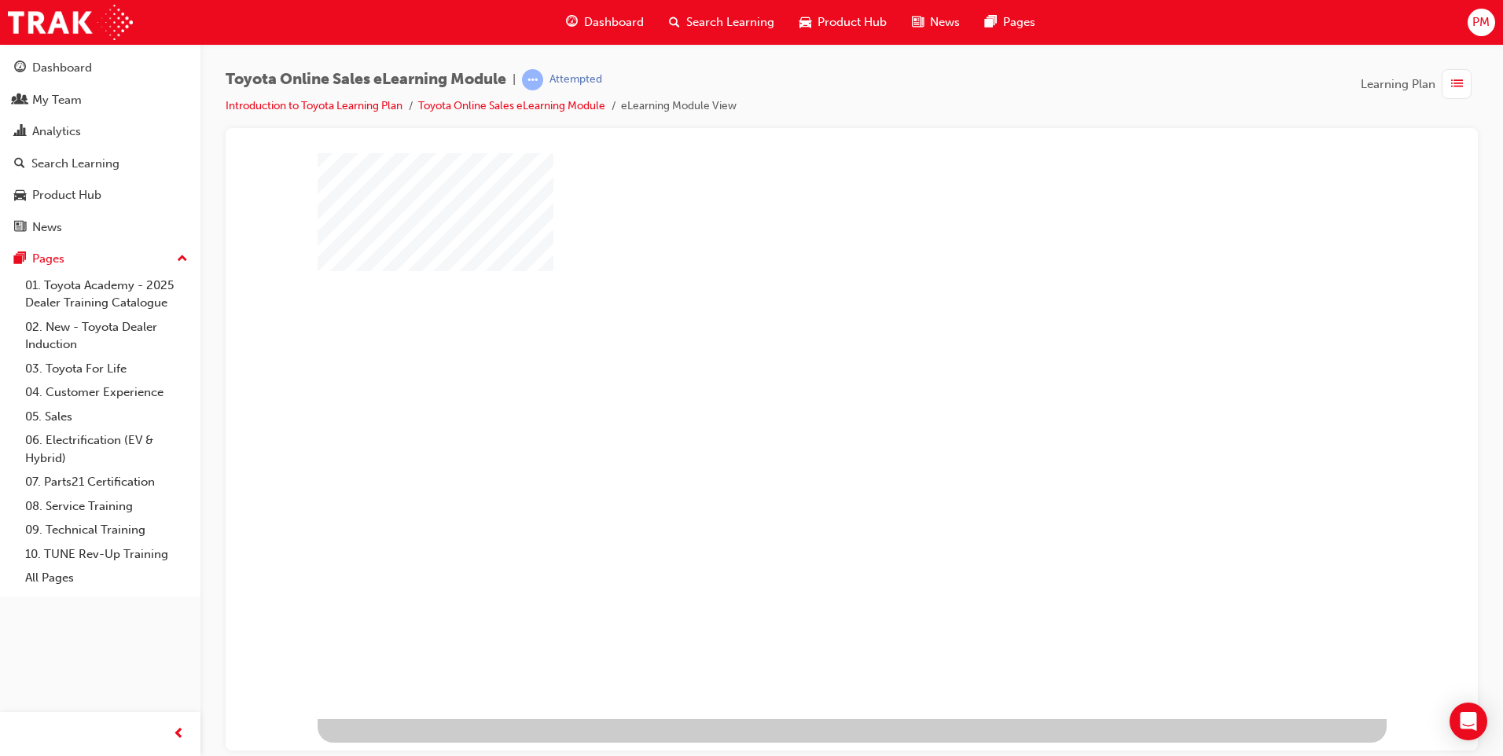
click at [806, 390] on div "play" at bounding box center [806, 390] width 0 height 0
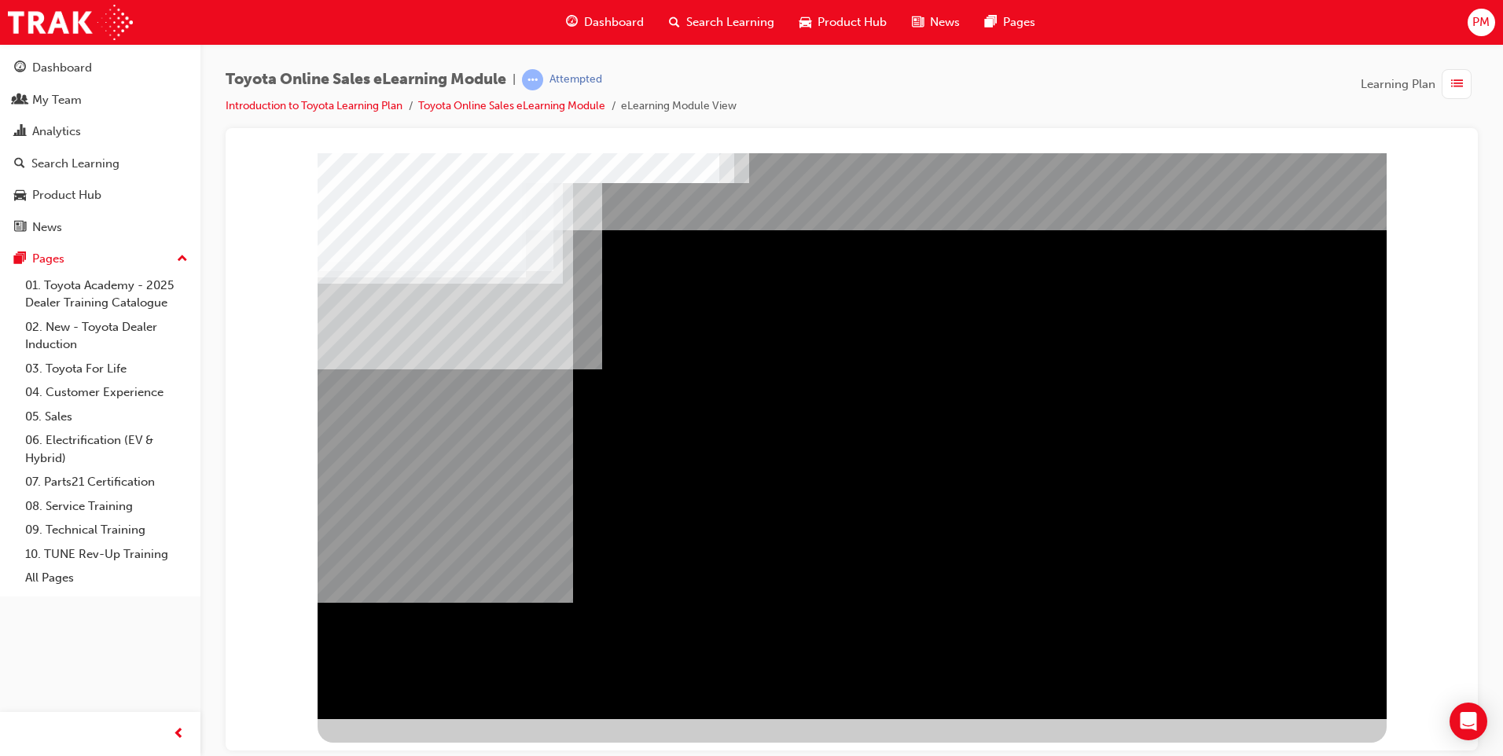
click at [1235, 632] on div "Navigation" at bounding box center [851, 435] width 1069 height 566
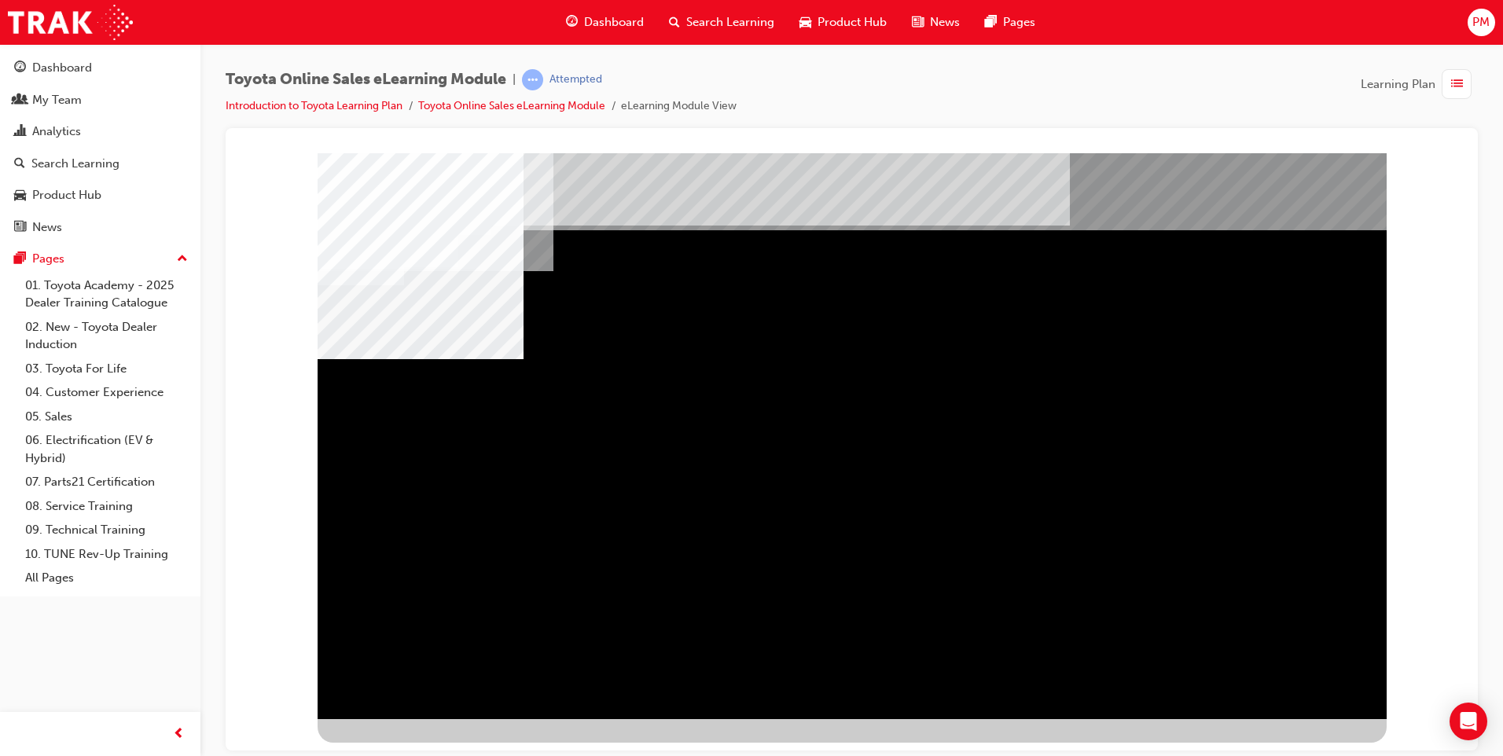
drag, startPoint x: 969, startPoint y: 522, endPoint x: 982, endPoint y: 523, distance: 12.6
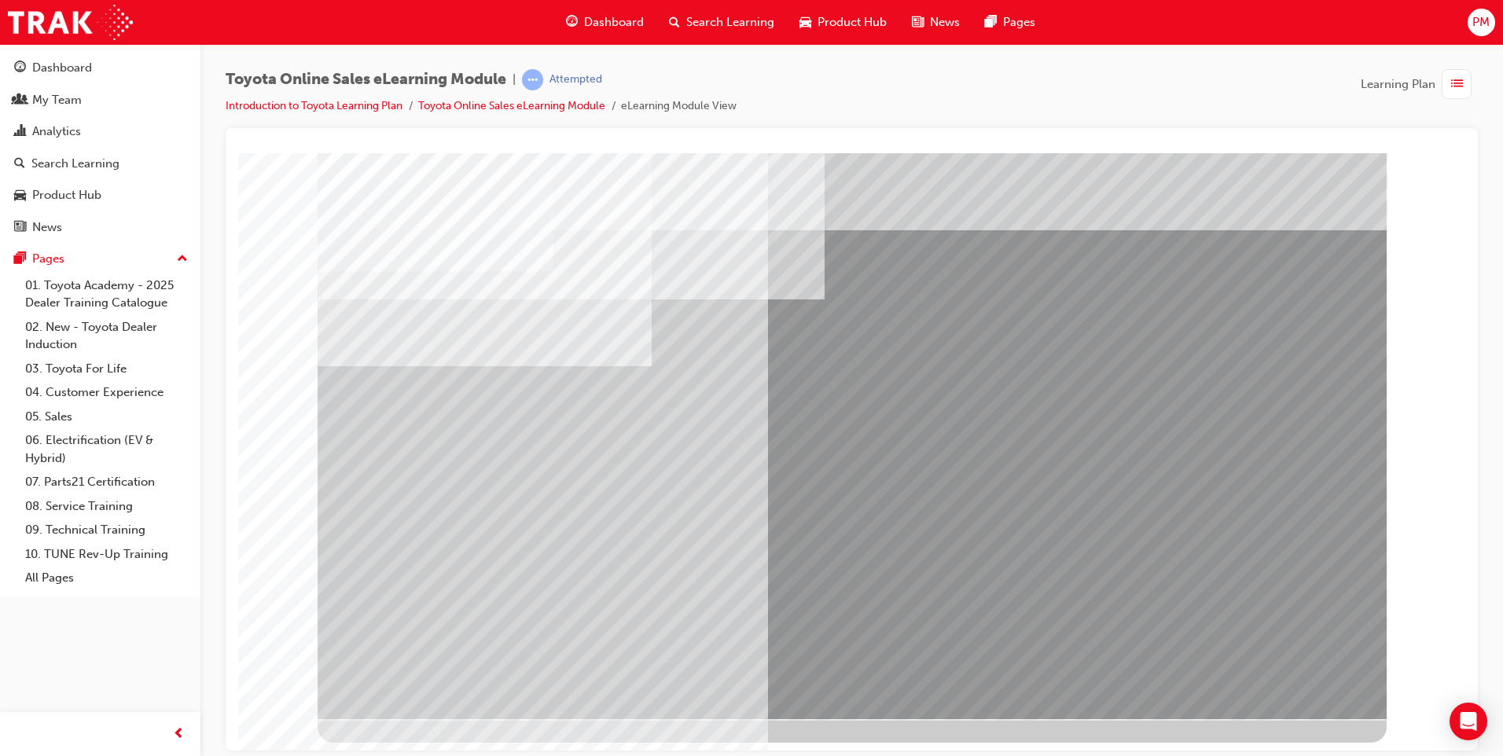
drag, startPoint x: 426, startPoint y: 514, endPoint x: 463, endPoint y: 527, distance: 39.3
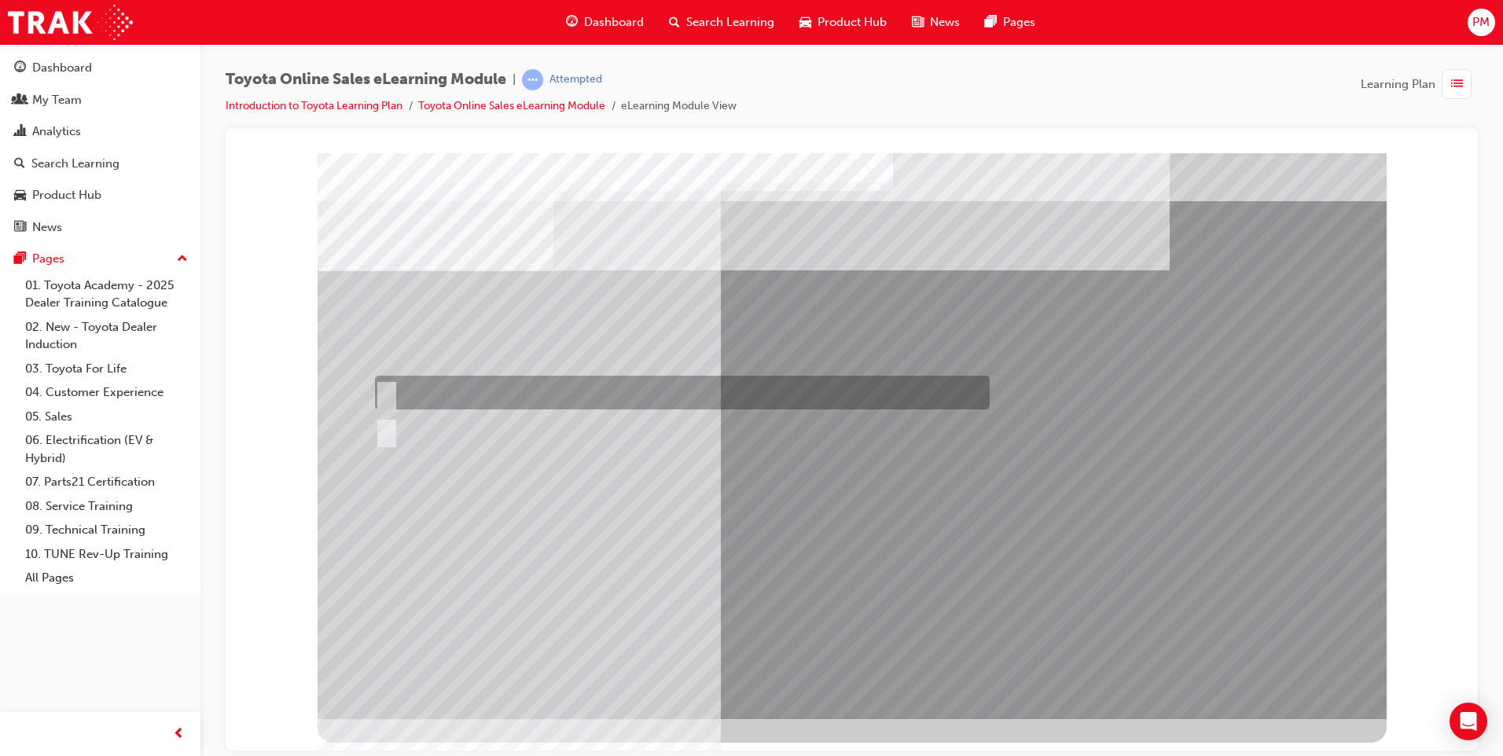
click at [384, 392] on input "True" at bounding box center [383, 392] width 17 height 17
radio input "true"
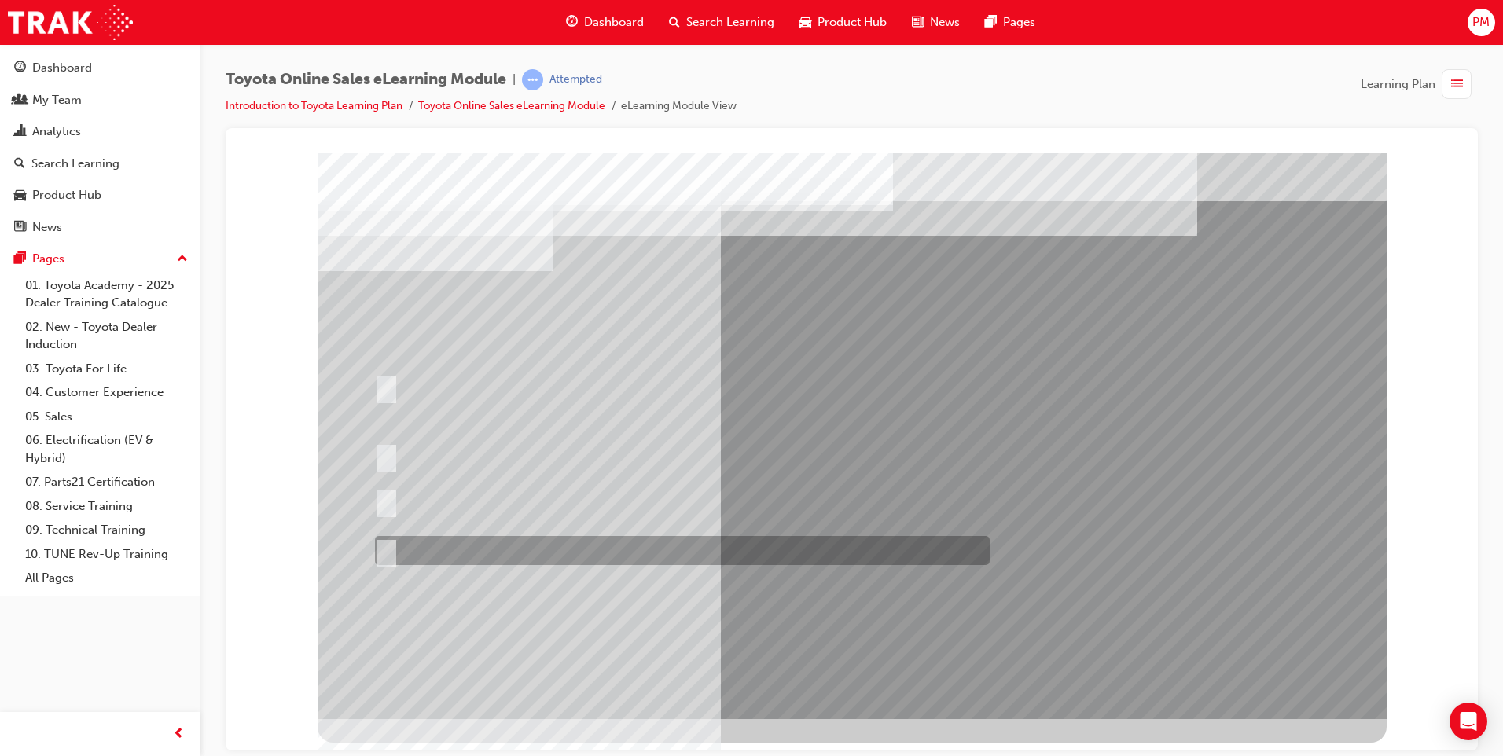
click at [490, 549] on div at bounding box center [678, 550] width 615 height 29
radio input "true"
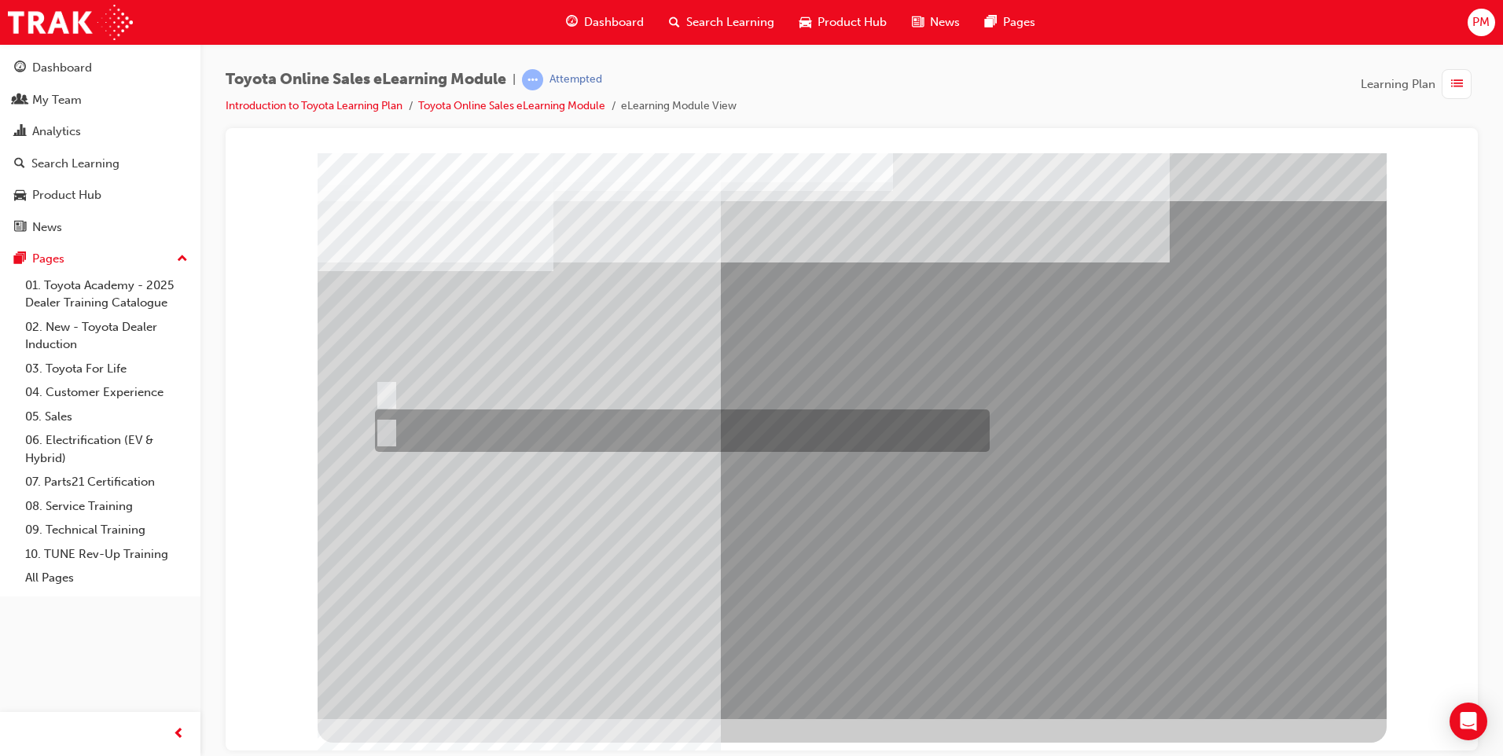
click at [387, 435] on input "No" at bounding box center [383, 430] width 17 height 17
radio input "true"
